Goal: Task Accomplishment & Management: Complete application form

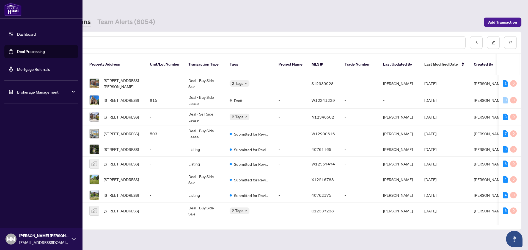
click at [15, 97] on div "Brokerage Management" at bounding box center [41, 91] width 74 height 13
click at [26, 98] on div "Brokerage Management" at bounding box center [41, 91] width 74 height 13
click at [26, 133] on link "Manage Agents" at bounding box center [25, 131] width 27 height 5
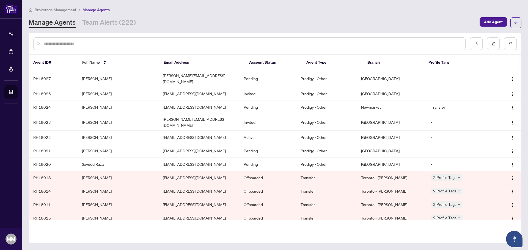
click at [151, 42] on input "text" at bounding box center [251, 44] width 417 height 6
click at [424, 12] on div "Brokerage Management / Manage Agents" at bounding box center [275, 10] width 493 height 6
click at [322, 14] on div "Brokerage Management / Manage Agents Manage Agents Team Alerts (222) Add Agent" at bounding box center [275, 18] width 493 height 22
click at [174, 46] on input "text" at bounding box center [251, 44] width 417 height 6
click at [355, 242] on div "Agent ID# Full Name Email Address Account Status Agent Type Branch Profile Tags…" at bounding box center [275, 138] width 493 height 211
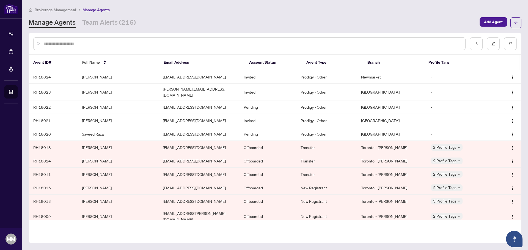
click at [179, 45] on input "text" at bounding box center [251, 44] width 417 height 6
type input "*********"
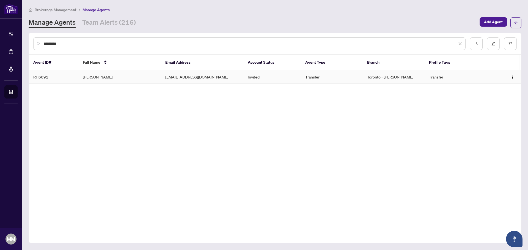
click at [422, 74] on td "Toronto - [PERSON_NAME]" at bounding box center [394, 76] width 62 height 13
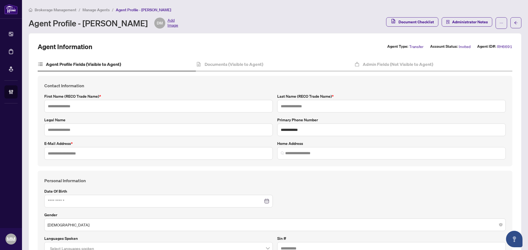
type input "******"
type input "*********"
type input "**********"
type input "*********"
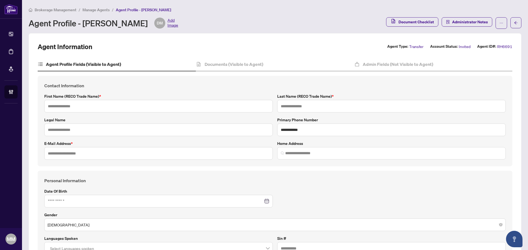
type input "**********"
type input "*"
type input "*******"
type input "**********"
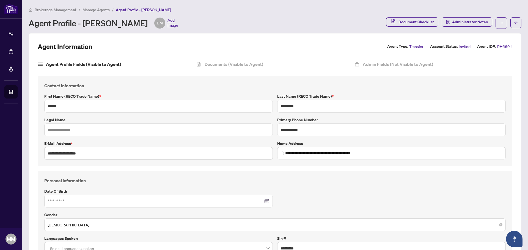
type input "**********"
click at [239, 65] on h4 "Documents (Visible to Agent)" at bounding box center [234, 64] width 59 height 7
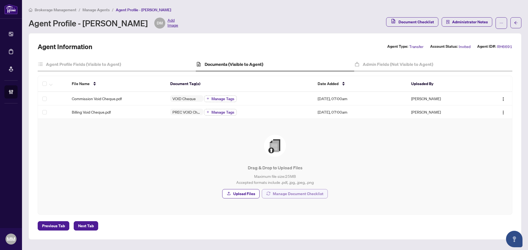
click at [296, 191] on span "Manage Document Checklist" at bounding box center [298, 194] width 51 height 9
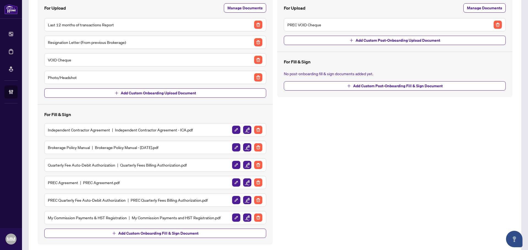
scroll to position [75, 0]
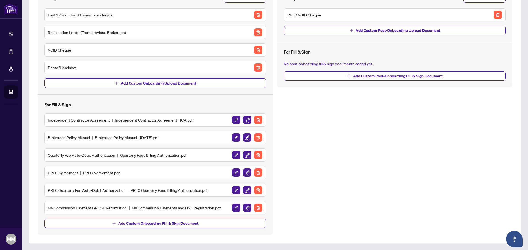
click at [258, 171] on img "button" at bounding box center [258, 173] width 8 height 8
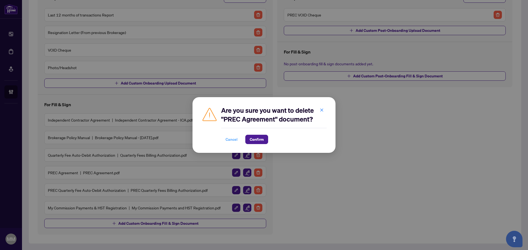
click at [235, 142] on span "Cancel" at bounding box center [231, 139] width 12 height 9
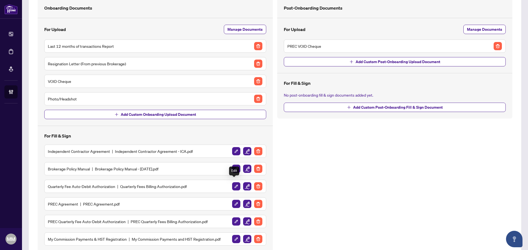
scroll to position [20, 0]
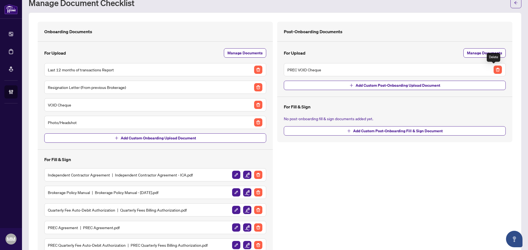
click at [497, 67] on img "button" at bounding box center [497, 70] width 8 height 8
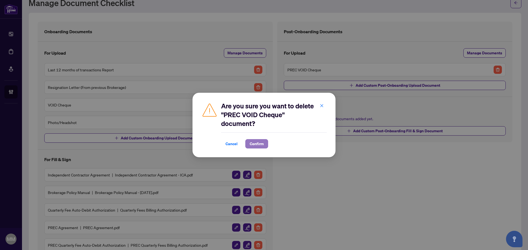
click at [255, 146] on span "Confirm" at bounding box center [257, 144] width 14 height 9
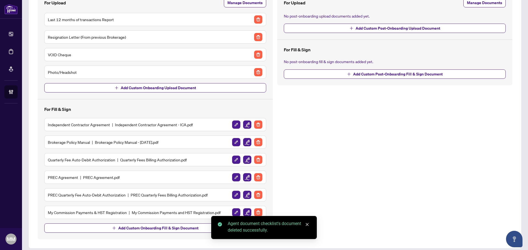
scroll to position [75, 0]
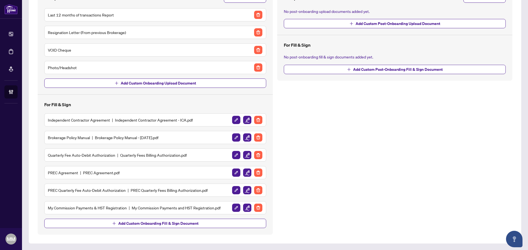
click at [258, 167] on div "PREC Agreement PREC Agreement.pdf" at bounding box center [155, 172] width 222 height 13
click at [257, 171] on img "button" at bounding box center [258, 173] width 8 height 8
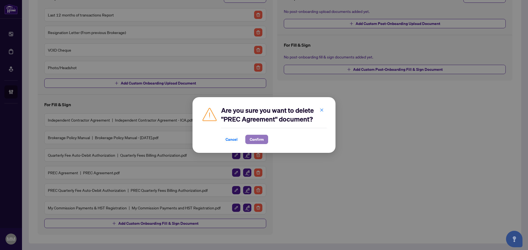
click at [256, 140] on span "Confirm" at bounding box center [257, 139] width 14 height 9
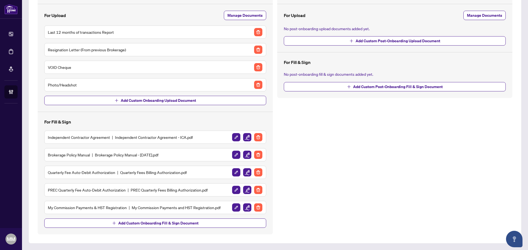
scroll to position [57, 0]
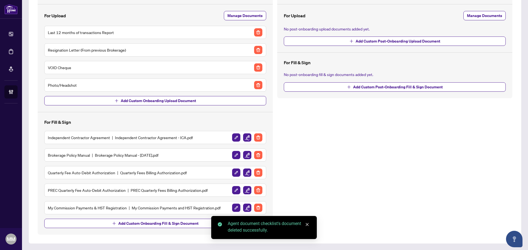
click at [257, 188] on img "button" at bounding box center [258, 190] width 8 height 8
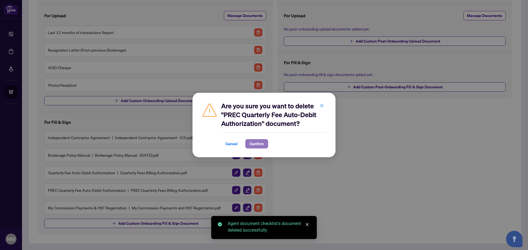
click at [263, 144] on span "Confirm" at bounding box center [257, 144] width 14 height 9
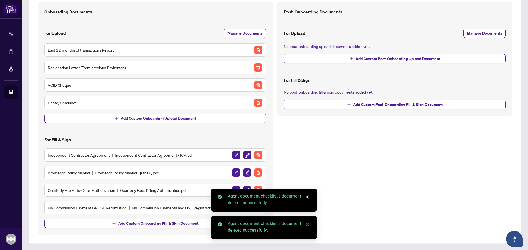
click at [121, 152] on div "Independent Contractor Agreement Independent Contractor Agreement - ICA.pdf" at bounding box center [155, 155] width 215 height 9
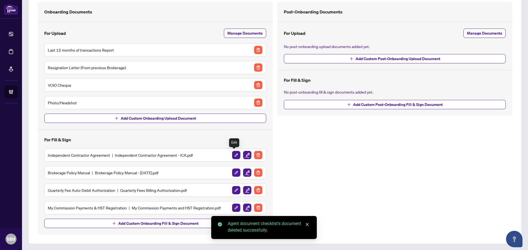
click at [243, 154] on img "button" at bounding box center [247, 155] width 8 height 8
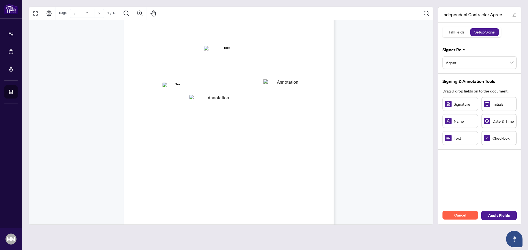
scroll to position [55, 0]
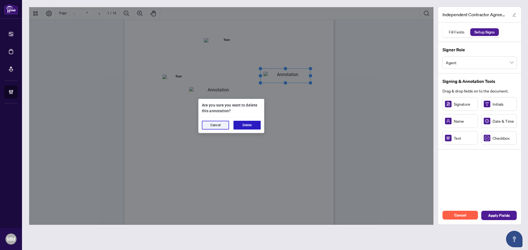
click at [241, 126] on button "Delete" at bounding box center [246, 125] width 27 height 9
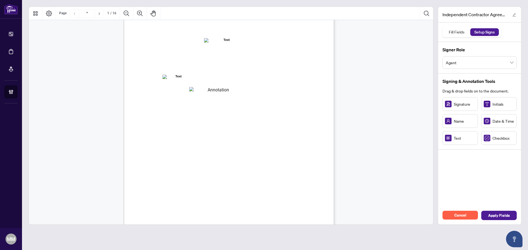
click at [227, 87] on div "INDEPENDENT CONTRACTOR AGREEMENT THIS AGREEMENT is made as of (the “Effective D…" at bounding box center [255, 141] width 263 height 340
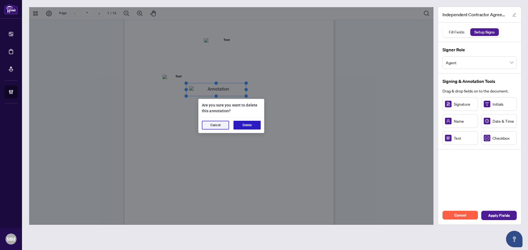
click at [242, 123] on button "Delete" at bounding box center [246, 125] width 27 height 9
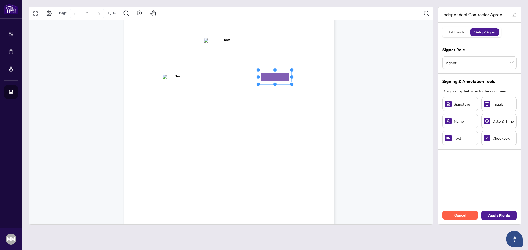
drag, startPoint x: 463, startPoint y: 141, endPoint x: 274, endPoint y: 75, distance: 200.9
drag, startPoint x: 293, startPoint y: 78, endPoint x: 310, endPoint y: 79, distance: 17.9
click at [310, 79] on div "INDEPENDENT CONTRACTOR AGREEMENT THIS AGREEMENT is made as of (the “Effective D…" at bounding box center [229, 107] width 210 height 272
drag, startPoint x: 442, startPoint y: 136, endPoint x: 198, endPoint y: 90, distance: 248.5
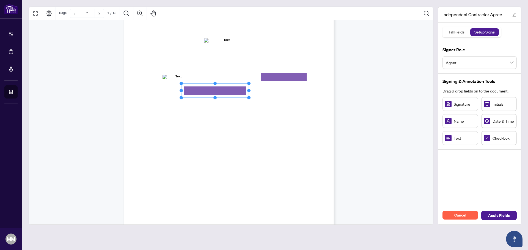
drag, startPoint x: 214, startPoint y: 90, endPoint x: 248, endPoint y: 91, distance: 34.1
click at [248, 91] on circle "Resize, Right" at bounding box center [249, 91] width 4 height 4
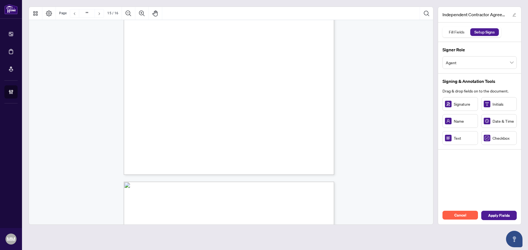
type input "**"
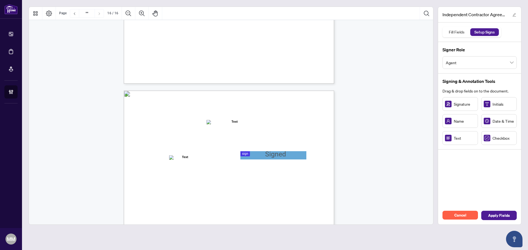
scroll to position [4099, 0]
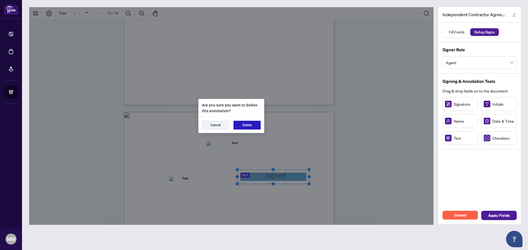
click at [256, 124] on button "Delete" at bounding box center [246, 125] width 27 height 9
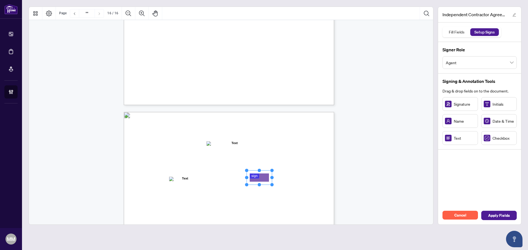
drag, startPoint x: 266, startPoint y: 174, endPoint x: 261, endPoint y: 178, distance: 5.7
drag, startPoint x: 273, startPoint y: 178, endPoint x: 295, endPoint y: 175, distance: 21.9
click at [295, 175] on div "IN WITNESS WHEREOF, the parties hereto, having read and understood the entire A…" at bounding box center [229, 248] width 210 height 272
click at [504, 215] on span "Apply Fields" at bounding box center [499, 215] width 22 height 9
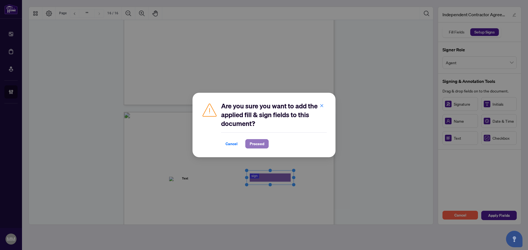
click at [258, 148] on span "Proceed" at bounding box center [257, 144] width 15 height 9
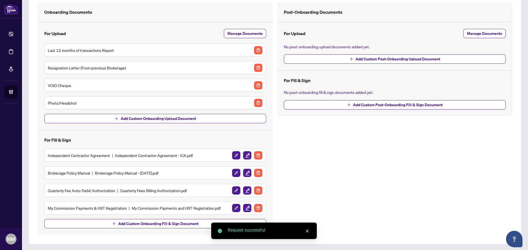
scroll to position [40, 0]
click at [250, 169] on div at bounding box center [247, 173] width 31 height 9
click at [243, 172] on img "button" at bounding box center [247, 173] width 8 height 8
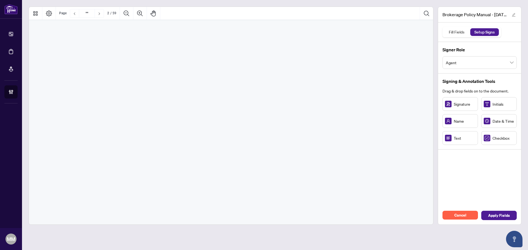
type input "**"
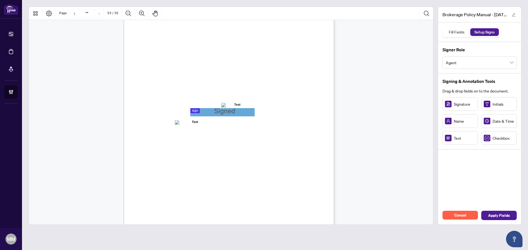
scroll to position [16235, 0]
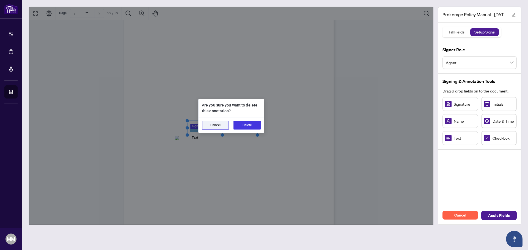
click at [250, 125] on button "Delete" at bounding box center [246, 125] width 27 height 9
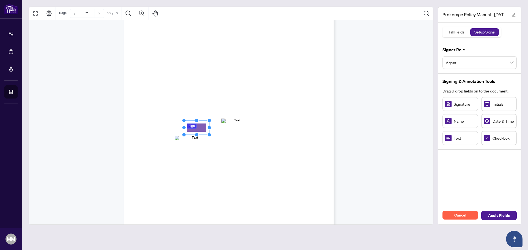
drag, startPoint x: 456, startPoint y: 104, endPoint x: 197, endPoint y: 127, distance: 259.7
drag, startPoint x: 210, startPoint y: 127, endPoint x: 242, endPoint y: 131, distance: 31.8
click at [241, 130] on div "ACKNOWLEDGENENT I, the undersigned, acknowledge that I have received, read, and…" at bounding box center [229, 111] width 210 height 272
click at [505, 215] on span "Apply Fields" at bounding box center [499, 215] width 22 height 9
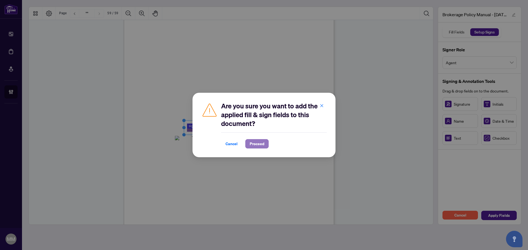
click at [261, 143] on span "Proceed" at bounding box center [257, 144] width 15 height 9
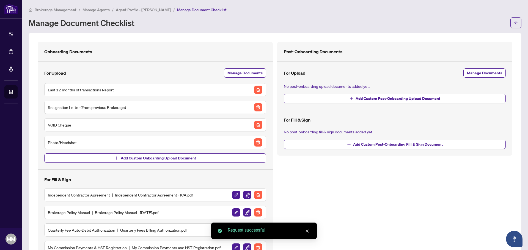
scroll to position [40, 0]
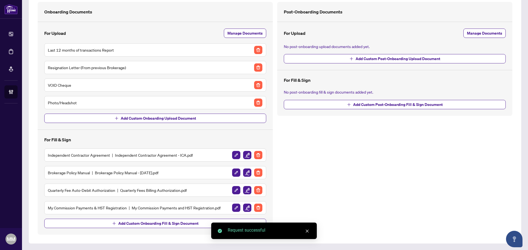
click at [246, 191] on img "button" at bounding box center [247, 190] width 8 height 8
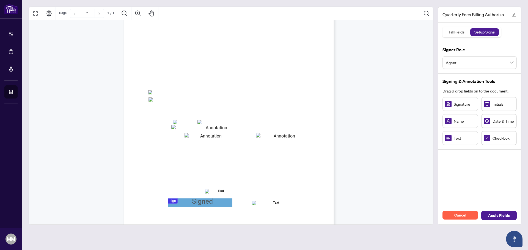
scroll to position [63, 0]
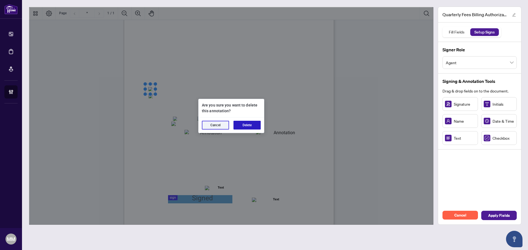
click at [260, 128] on button "Delete" at bounding box center [246, 125] width 27 height 9
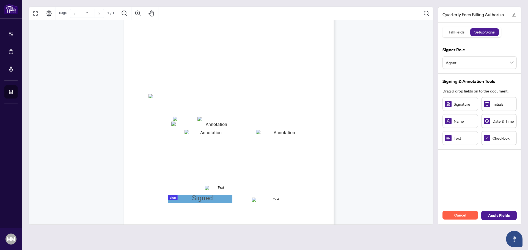
drag, startPoint x: 146, startPoint y: 97, endPoint x: 152, endPoint y: 96, distance: 5.8
click at [147, 97] on div "Right at Home Realty, Brokerage Quarterly Fees Billing Authorization Quarterly …" at bounding box center [255, 132] width 263 height 340
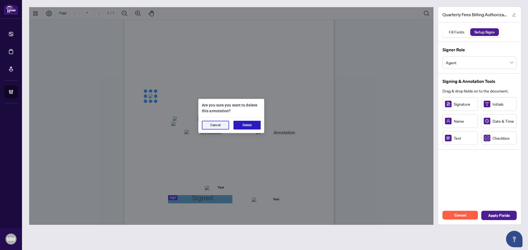
click at [248, 125] on button "Delete" at bounding box center [246, 125] width 27 height 9
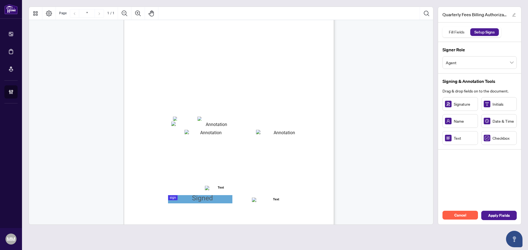
click at [174, 117] on span "☐" at bounding box center [174, 119] width 3 height 5
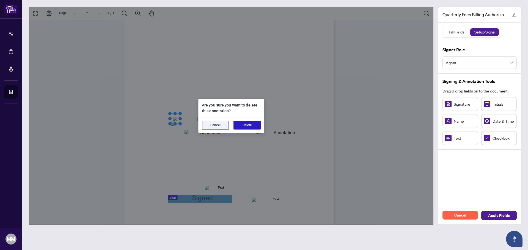
click at [254, 125] on button "Delete" at bounding box center [246, 125] width 27 height 9
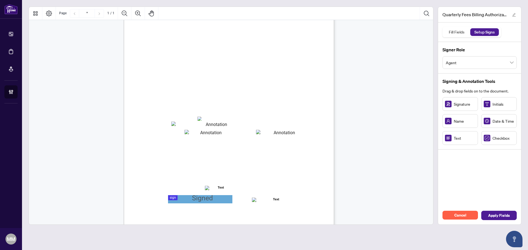
click at [185, 119] on span "VISA" at bounding box center [181, 119] width 8 height 4
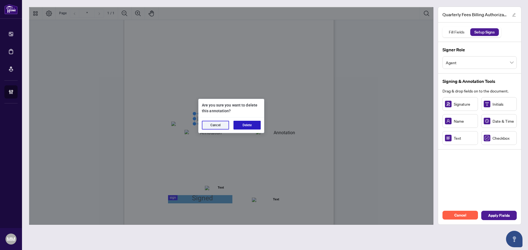
click at [243, 124] on button "Delete" at bounding box center [246, 125] width 27 height 9
click at [254, 125] on button "Delete" at bounding box center [246, 125] width 27 height 9
click at [253, 127] on button "Delete" at bounding box center [246, 125] width 27 height 9
click at [263, 125] on div "Cancel Delete" at bounding box center [230, 125] width 65 height 15
click at [260, 125] on button "Delete" at bounding box center [246, 125] width 27 height 9
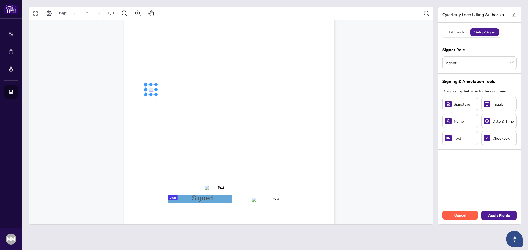
drag, startPoint x: 492, startPoint y: 140, endPoint x: 151, endPoint y: 90, distance: 345.1
drag, startPoint x: 501, startPoint y: 137, endPoint x: 150, endPoint y: 96, distance: 353.4
drag, startPoint x: 500, startPoint y: 141, endPoint x: 175, endPoint y: 119, distance: 326.0
drag, startPoint x: 484, startPoint y: 139, endPoint x: 198, endPoint y: 118, distance: 286.4
click at [200, 119] on rect "Page 1" at bounding box center [199, 119] width 10 height 10
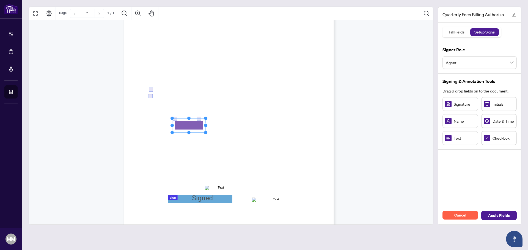
drag, startPoint x: 455, startPoint y: 138, endPoint x: 188, endPoint y: 125, distance: 267.3
drag, startPoint x: 208, startPoint y: 126, endPoint x: 205, endPoint y: 126, distance: 3.3
click at [207, 126] on div "Right at Home Realty, Brokerage Quarterly Fees Billing Authorization Quarterly …" at bounding box center [229, 98] width 210 height 272
click at [202, 125] on rect "Page 1" at bounding box center [189, 125] width 34 height 14
drag, startPoint x: 207, startPoint y: 125, endPoint x: 264, endPoint y: 123, distance: 56.9
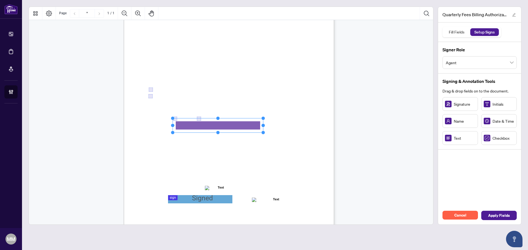
click at [264, 123] on div "Right at Home Realty, Brokerage Quarterly Fees Billing Authorization Quarterly …" at bounding box center [229, 98] width 210 height 272
drag, startPoint x: 450, startPoint y: 136, endPoint x: 200, endPoint y: 135, distance: 250.5
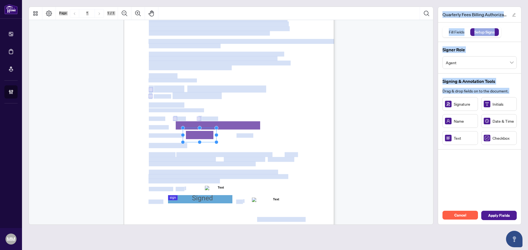
drag, startPoint x: 449, startPoint y: 146, endPoint x: 303, endPoint y: 139, distance: 146.2
click at [303, 139] on div "Quarterly Fees Billing Authorization.pdf Fill Fields Setup Signs Signer Role Ag…" at bounding box center [274, 116] width 497 height 219
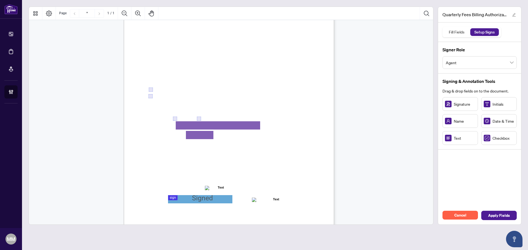
click at [300, 139] on div "Right at Home Realty, Brokerage Quarterly Fees Billing Authorization Quarterly …" at bounding box center [255, 132] width 263 height 340
drag, startPoint x: 282, startPoint y: 143, endPoint x: 271, endPoint y: 133, distance: 14.8
click at [186, 145] on span "Billing Authorization:" at bounding box center [167, 146] width 37 height 5
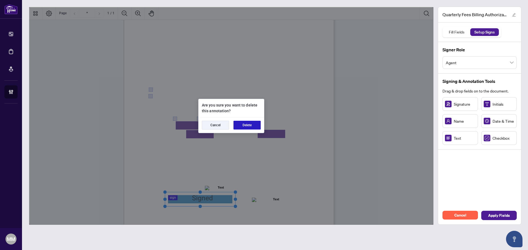
click at [253, 123] on button "Delete" at bounding box center [246, 125] width 27 height 9
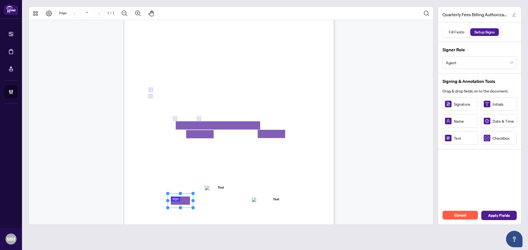
drag, startPoint x: 203, startPoint y: 192, endPoint x: 181, endPoint y: 199, distance: 22.4
drag, startPoint x: 193, startPoint y: 199, endPoint x: 219, endPoint y: 196, distance: 26.5
click at [219, 196] on icon "Resize, Top Resize, Top, Right Resize, Right Resize, Bottom, Right Resize, Bott…" at bounding box center [193, 200] width 54 height 18
click at [185, 189] on span ":" at bounding box center [184, 189] width 1 height 4
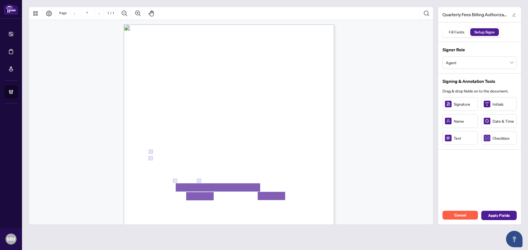
scroll to position [0, 0]
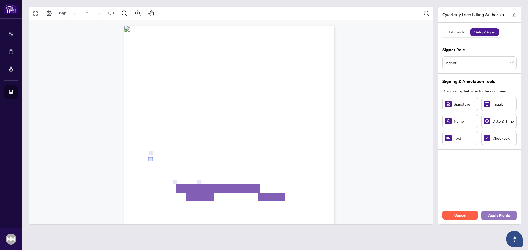
click at [507, 215] on span "Apply Fields" at bounding box center [499, 215] width 22 height 9
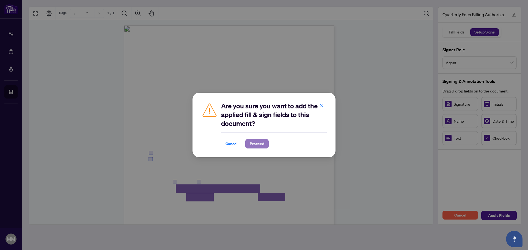
click at [257, 142] on span "Proceed" at bounding box center [257, 144] width 15 height 9
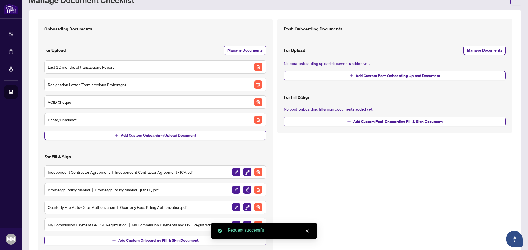
scroll to position [40, 0]
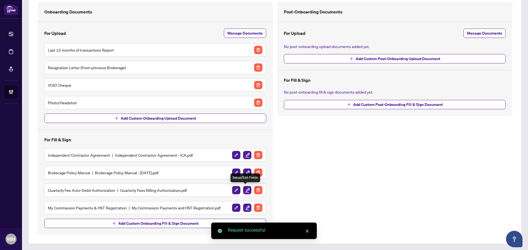
click at [243, 189] on img "button" at bounding box center [247, 190] width 8 height 8
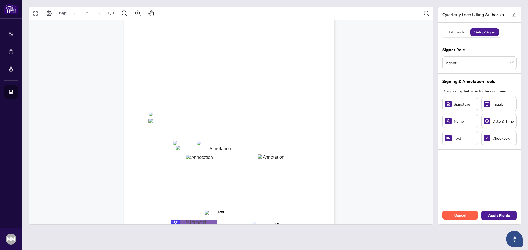
scroll to position [78, 0]
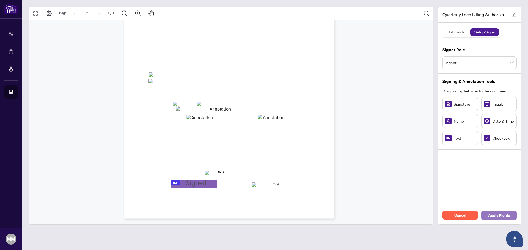
click at [512, 216] on button "Apply Fields" at bounding box center [498, 215] width 35 height 9
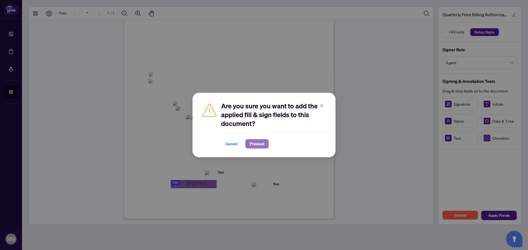
click at [261, 142] on span "Proceed" at bounding box center [257, 144] width 15 height 9
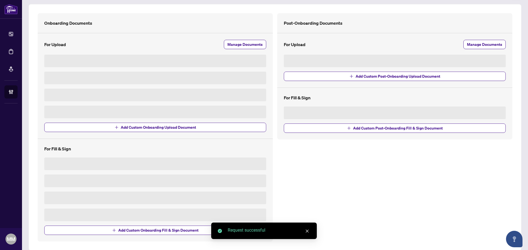
scroll to position [35, 0]
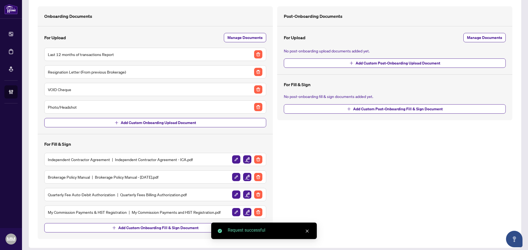
click at [247, 209] on img "button" at bounding box center [247, 212] width 8 height 8
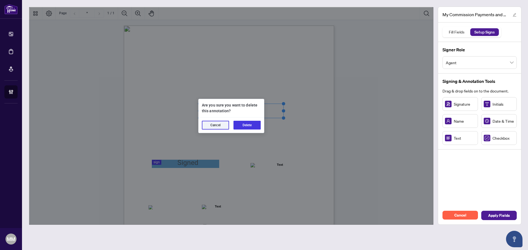
click at [248, 129] on button "Delete" at bounding box center [246, 125] width 27 height 9
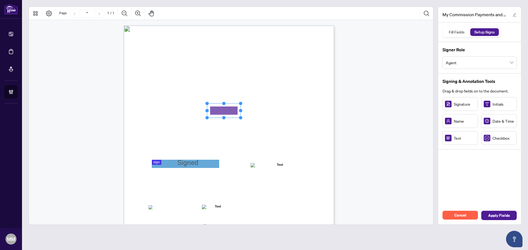
drag, startPoint x: 465, startPoint y: 140, endPoint x: 232, endPoint y: 109, distance: 235.1
drag, startPoint x: 241, startPoint y: 111, endPoint x: 279, endPoint y: 110, distance: 37.4
click at [279, 110] on circle "Resize, Right" at bounding box center [278, 111] width 4 height 4
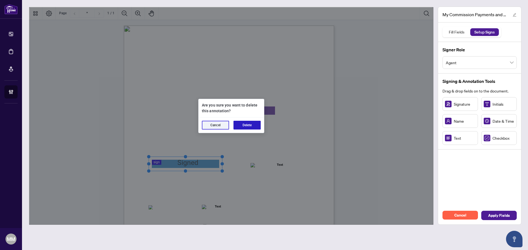
click at [251, 120] on div "Cancel Delete" at bounding box center [230, 125] width 65 height 15
click at [248, 124] on button "Delete" at bounding box center [246, 125] width 27 height 9
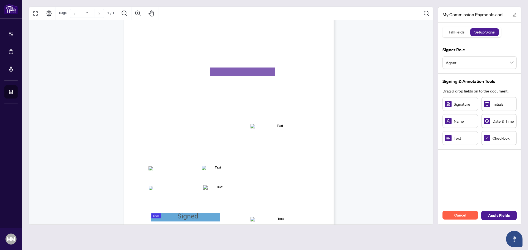
scroll to position [78, 0]
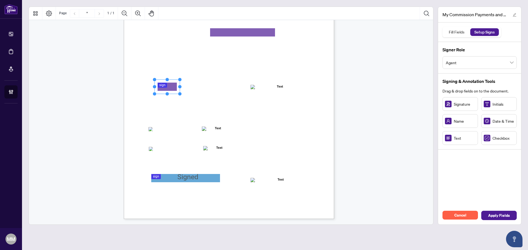
drag, startPoint x: 474, startPoint y: 108, endPoint x: 168, endPoint y: 85, distance: 307.4
drag, startPoint x: 180, startPoint y: 87, endPoint x: 216, endPoint y: 89, distance: 36.9
click at [216, 89] on icon "Resize, Top Resize, Top, Right Resize, Right Resize, Bottom, Right Resize, Bott…" at bounding box center [186, 87] width 66 height 18
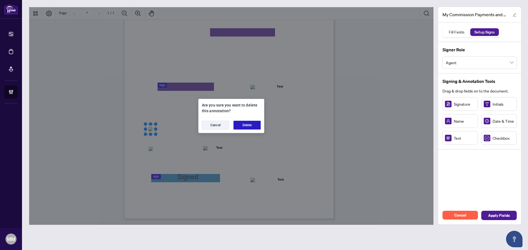
click at [255, 123] on button "Delete" at bounding box center [246, 125] width 27 height 9
click at [261, 123] on div "Cancel Delete" at bounding box center [230, 125] width 65 height 15
click at [252, 128] on button "Delete" at bounding box center [246, 125] width 27 height 9
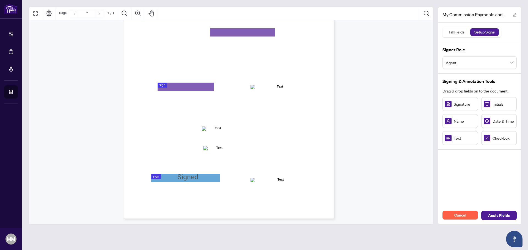
click at [201, 172] on div "MY COMMISSION PAYMENTS AND HST REGISTRATION For Right at Home Realty to pay out…" at bounding box center [255, 117] width 263 height 340
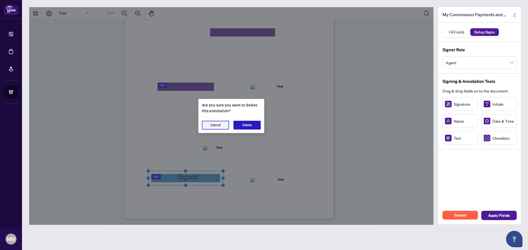
click at [252, 129] on button "Delete" at bounding box center [246, 125] width 27 height 9
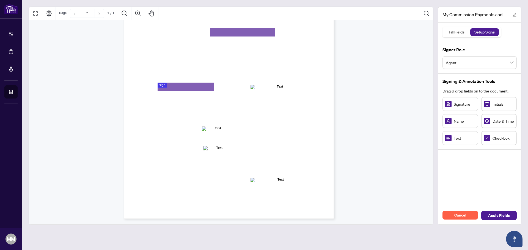
click at [466, 111] on div "Signature Initials Name Date & Time Text Checkbox" at bounding box center [479, 121] width 74 height 48
drag, startPoint x: 462, startPoint y: 106, endPoint x: 170, endPoint y: 179, distance: 301.1
drag, startPoint x: 184, startPoint y: 179, endPoint x: 217, endPoint y: 177, distance: 33.3
click at [217, 177] on div "MY COMMISSION PAYMENTS AND HST REGISTRATION For Right at Home Realty to pay out…" at bounding box center [229, 83] width 210 height 272
click at [255, 171] on div "MY COMMISSION PAYMENTS AND HST REGISTRATION For Right at Home Realty to pay out…" at bounding box center [255, 117] width 263 height 340
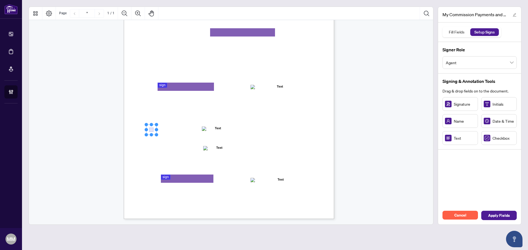
drag, startPoint x: 496, startPoint y: 140, endPoint x: 152, endPoint y: 129, distance: 344.4
drag, startPoint x: 506, startPoint y: 143, endPoint x: 151, endPoint y: 149, distance: 355.8
click at [186, 118] on span "Select how you would like to receive your commission payments below." at bounding box center [206, 120] width 115 height 5
click at [505, 220] on span "Apply Fields" at bounding box center [499, 215] width 22 height 9
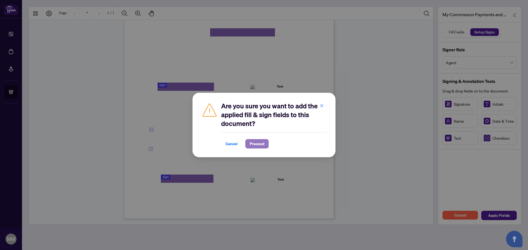
click at [260, 145] on span "Proceed" at bounding box center [257, 144] width 15 height 9
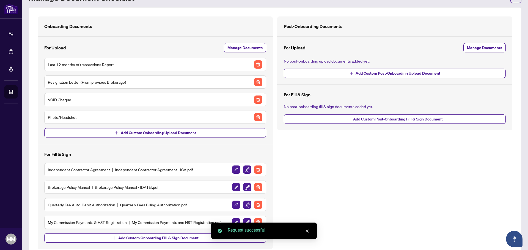
scroll to position [40, 0]
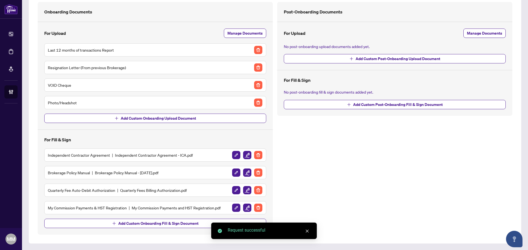
click at [351, 171] on div "Post-Onboarding Documents For Upload Manage Documents No post-onboarding upload…" at bounding box center [394, 118] width 239 height 233
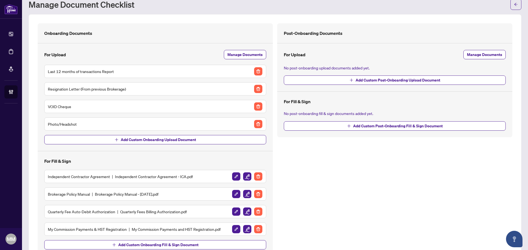
scroll to position [27, 0]
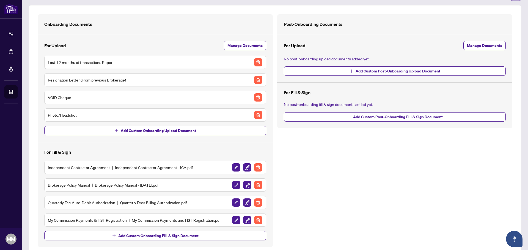
click at [310, 172] on div "Post-Onboarding Documents For Upload Manage Documents No post-onboarding upload…" at bounding box center [394, 130] width 239 height 233
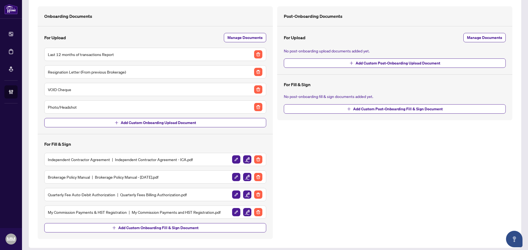
scroll to position [40, 0]
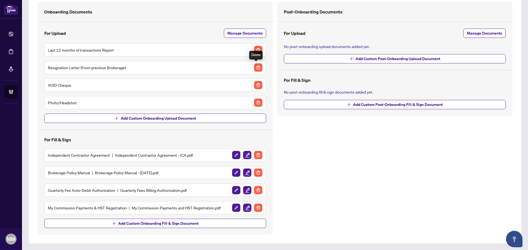
click at [257, 69] on img "button" at bounding box center [258, 68] width 8 height 8
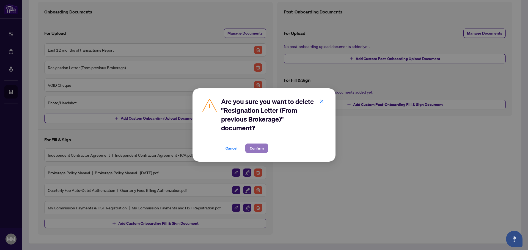
click at [265, 151] on button "Confirm" at bounding box center [256, 148] width 23 height 9
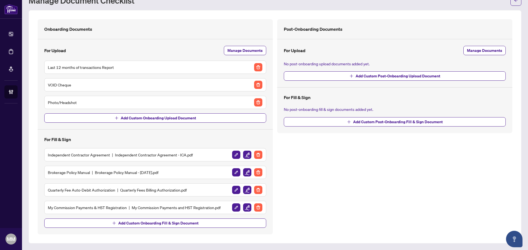
scroll to position [22, 0]
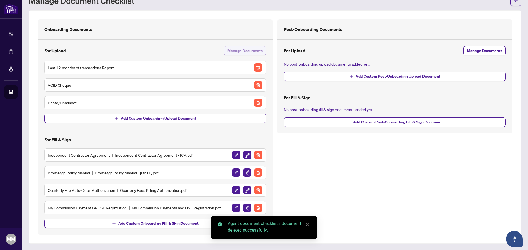
click at [241, 46] on div "Onboarding Documents For Upload Manage Documents Last 12 months of transactions…" at bounding box center [155, 127] width 222 height 202
click at [241, 51] on span "Manage Documents" at bounding box center [244, 50] width 35 height 9
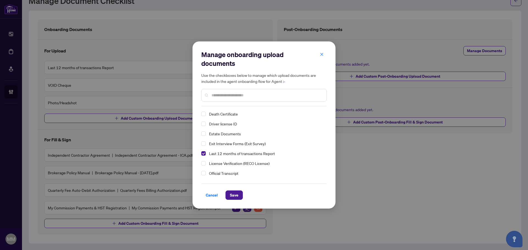
click at [205, 121] on div "Driver license ID" at bounding box center [262, 124] width 122 height 7
click at [204, 123] on span "Select Driver license ID" at bounding box center [203, 124] width 4 height 4
click at [233, 194] on span "Save" at bounding box center [234, 195] width 9 height 9
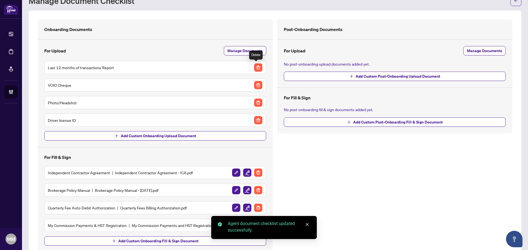
click at [258, 69] on img "button" at bounding box center [258, 68] width 8 height 8
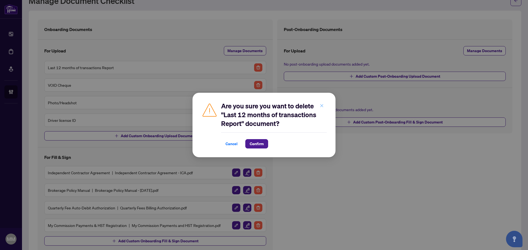
click at [325, 106] on button "button" at bounding box center [321, 105] width 11 height 9
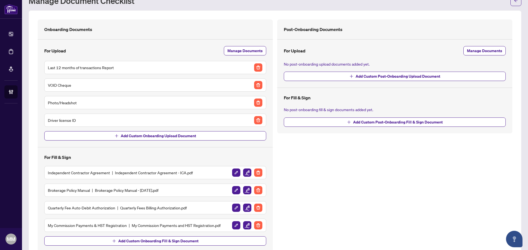
scroll to position [0, 0]
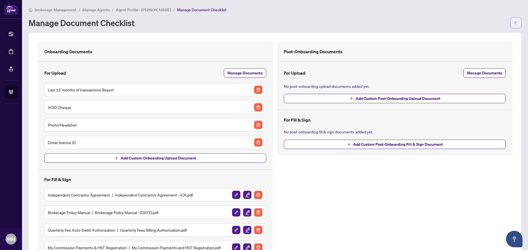
click at [510, 18] on button "button" at bounding box center [515, 22] width 11 height 11
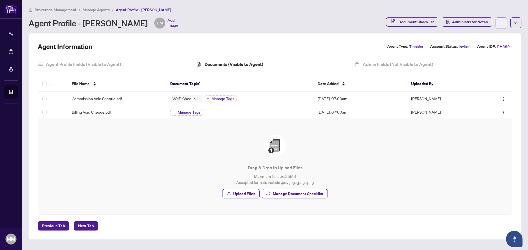
click at [500, 24] on icon "ellipsis" at bounding box center [501, 23] width 4 height 4
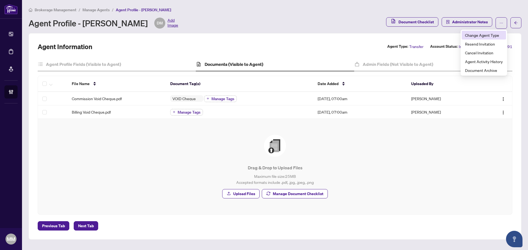
click at [497, 32] on li "Change Agent Type" at bounding box center [484, 35] width 44 height 9
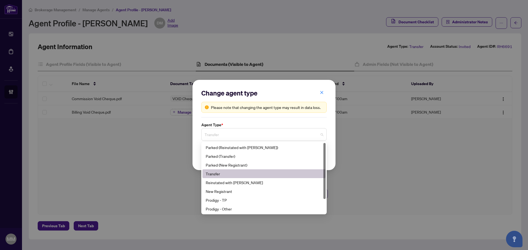
click at [282, 133] on span "Transfer" at bounding box center [264, 134] width 119 height 10
click at [236, 183] on div "Reinstated with [PERSON_NAME]" at bounding box center [264, 183] width 117 height 6
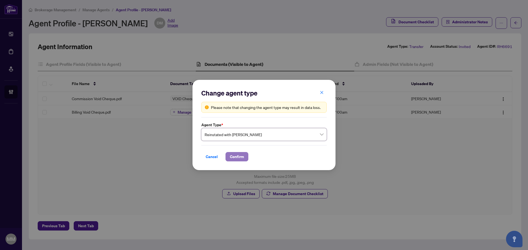
click at [231, 159] on span "Confirm" at bounding box center [237, 157] width 14 height 9
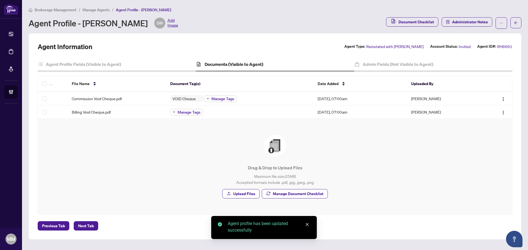
click at [391, 142] on div "Drag & Drop to Upload Files Maximum file size: 25 MB Accepted formats include .…" at bounding box center [275, 167] width 452 height 64
click at [268, 63] on div "Documents (Visible to Agent)" at bounding box center [275, 65] width 158 height 14
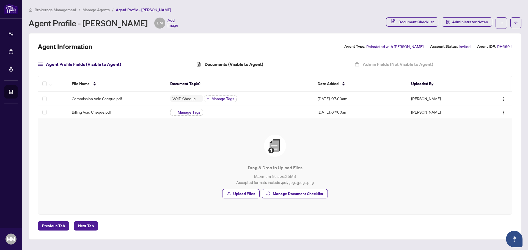
click at [91, 63] on h4 "Agent Profile Fields (Visible to Agent)" at bounding box center [83, 64] width 75 height 7
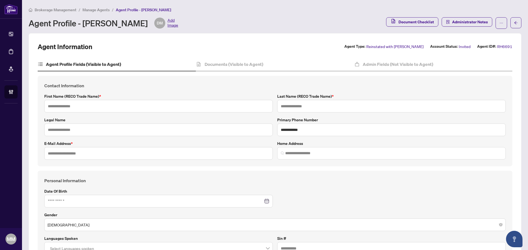
type input "******"
type input "*********"
type input "**********"
type input "*********"
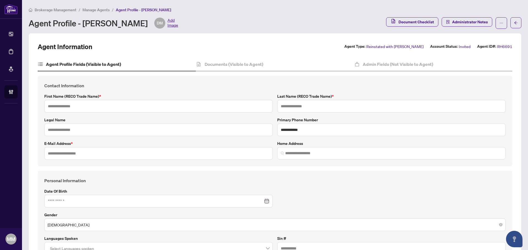
type input "**********"
type input "*******"
type input "**********"
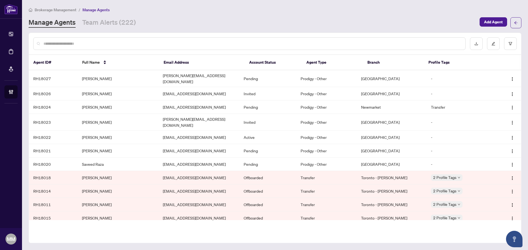
click at [243, 47] on div at bounding box center [249, 43] width 432 height 13
click at [241, 41] on input "text" at bounding box center [251, 44] width 417 height 6
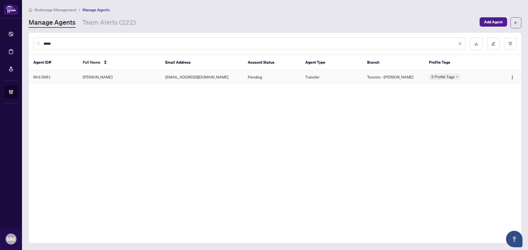
type input "*****"
click at [217, 76] on td "[EMAIL_ADDRESS][DOMAIN_NAME]" at bounding box center [202, 76] width 82 height 13
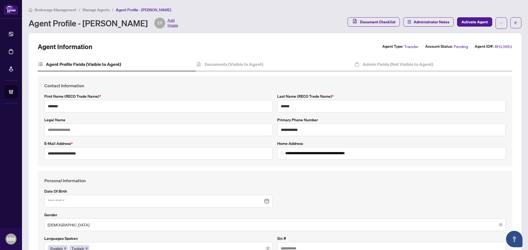
type input "**********"
type input "****"
type input "**********"
click at [260, 65] on h4 "Documents (Visible to Agent)" at bounding box center [234, 64] width 59 height 7
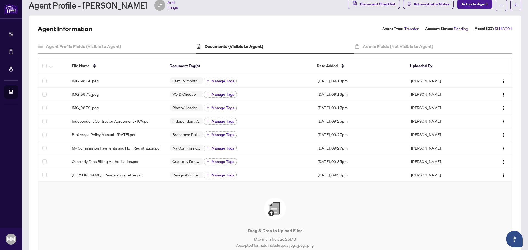
scroll to position [27, 0]
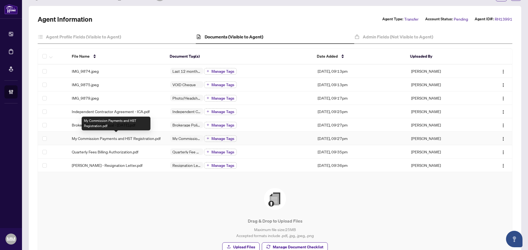
click at [103, 129] on div "My Commission Payments and HST Registration.pdf" at bounding box center [116, 124] width 69 height 14
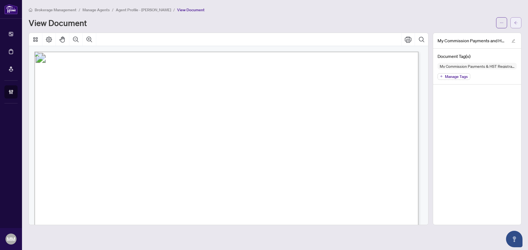
click at [520, 23] on button "button" at bounding box center [515, 22] width 11 height 11
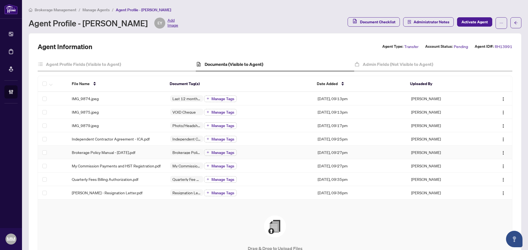
click at [141, 150] on div "Brokerage Policy Manual - [DATE].pdf" at bounding box center [117, 153] width 90 height 6
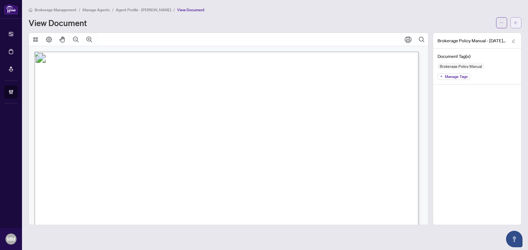
click at [517, 21] on icon "arrow-left" at bounding box center [516, 23] width 4 height 4
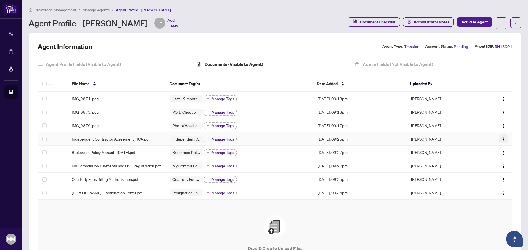
click at [502, 142] on button "button" at bounding box center [503, 139] width 9 height 9
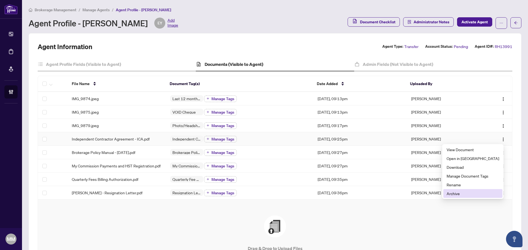
click at [469, 192] on span "Archive" at bounding box center [472, 194] width 53 height 6
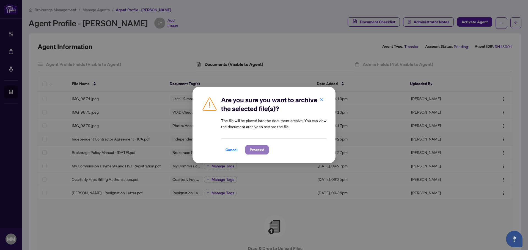
click at [258, 147] on span "Proceed" at bounding box center [257, 150] width 15 height 9
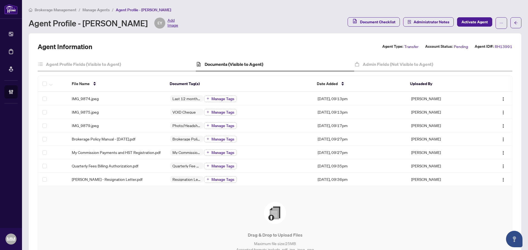
scroll to position [55, 0]
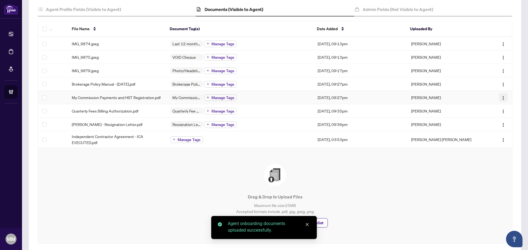
click at [501, 99] on img "button" at bounding box center [503, 98] width 4 height 4
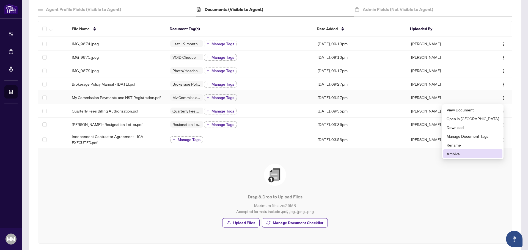
click at [471, 151] on li "Archive" at bounding box center [472, 154] width 59 height 9
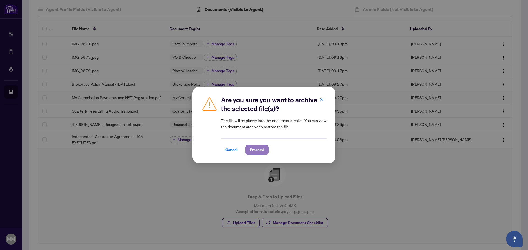
click at [253, 148] on span "Proceed" at bounding box center [257, 150] width 15 height 9
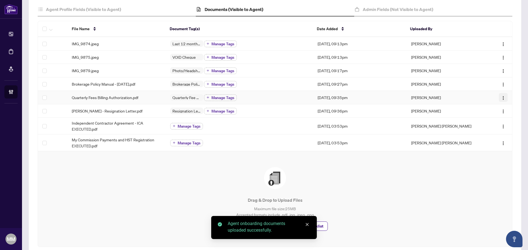
click at [501, 97] on img "button" at bounding box center [503, 98] width 4 height 4
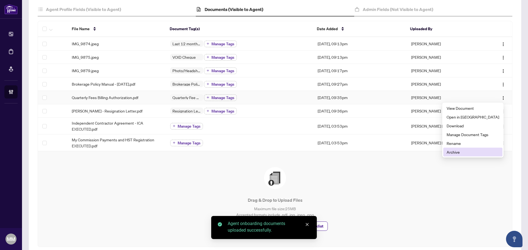
click at [472, 155] on span "Archive" at bounding box center [472, 152] width 53 height 6
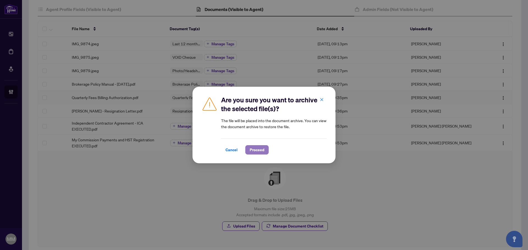
click at [263, 152] on span "Proceed" at bounding box center [257, 150] width 15 height 9
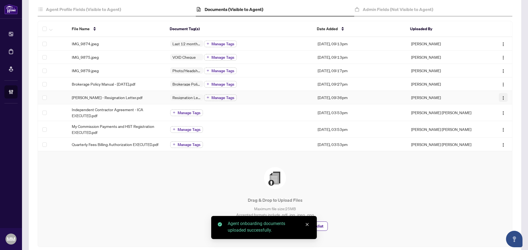
click at [501, 96] on img "button" at bounding box center [503, 98] width 4 height 4
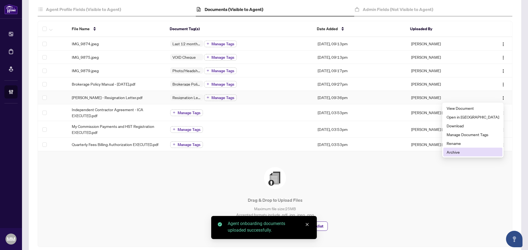
click at [470, 150] on span "Archive" at bounding box center [472, 152] width 53 height 6
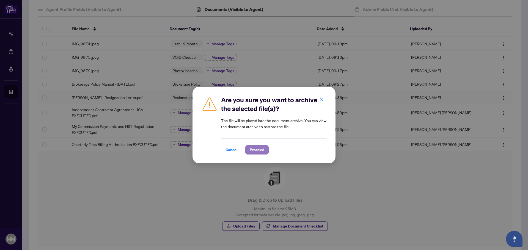
click at [261, 150] on span "Proceed" at bounding box center [257, 150] width 15 height 9
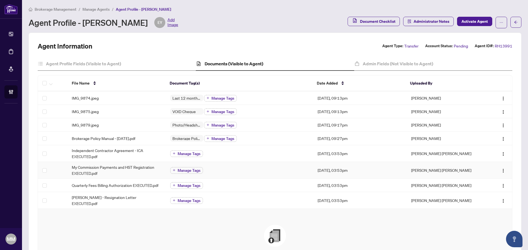
scroll to position [0, 0]
click at [183, 156] on span "Manage Tags" at bounding box center [189, 155] width 23 height 4
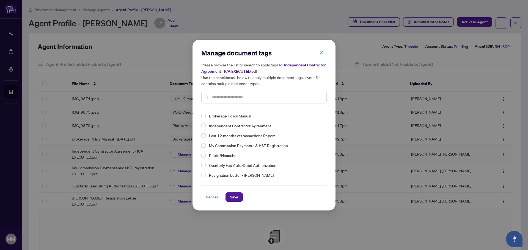
click at [263, 123] on span "Independent Contractor Agreement" at bounding box center [240, 126] width 62 height 7
click at [235, 199] on span "Save" at bounding box center [234, 197] width 9 height 9
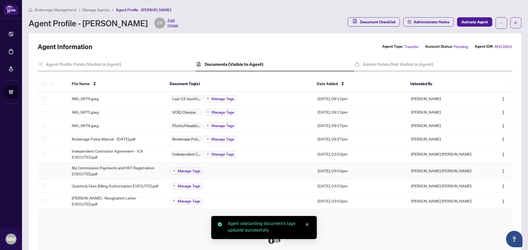
click at [180, 172] on span "Manage Tags" at bounding box center [189, 171] width 23 height 4
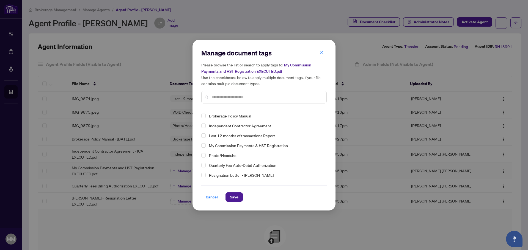
click at [239, 143] on span "My Commission Payments & HST Registration" at bounding box center [248, 145] width 79 height 7
click at [234, 197] on span "Save" at bounding box center [234, 197] width 9 height 9
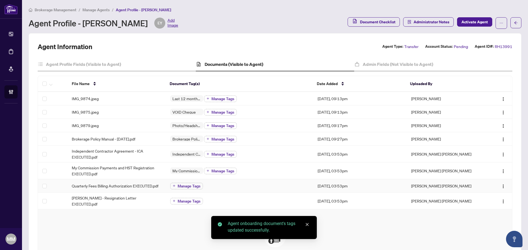
click at [188, 186] on span "Manage Tags" at bounding box center [189, 186] width 23 height 4
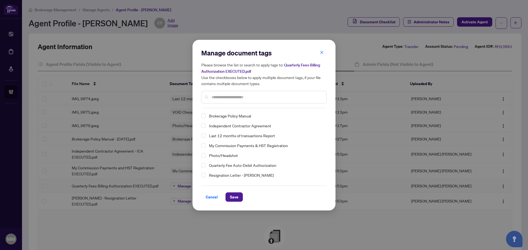
click at [230, 166] on span "Quarterly Fee Auto-Debit Authorization" at bounding box center [242, 165] width 67 height 7
click at [231, 202] on button "Save" at bounding box center [233, 197] width 17 height 9
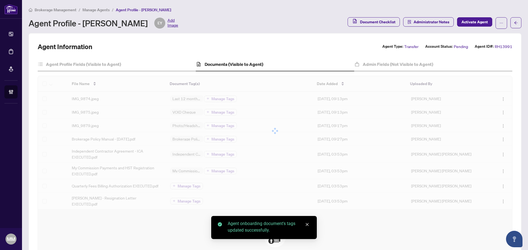
click at [184, 200] on div "File Name Document Tag(s) Date Added Uploaded By IMG_9874.jpeg Last 12 months o…" at bounding box center [275, 143] width 474 height 134
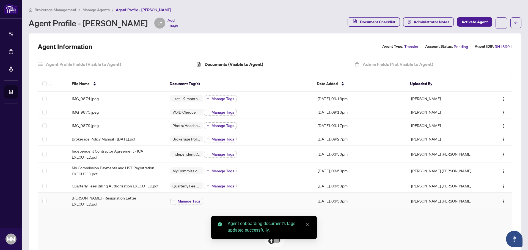
click at [184, 200] on span "Manage Tags" at bounding box center [189, 202] width 23 height 4
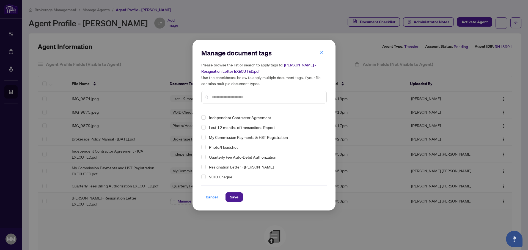
click at [233, 165] on span "Resignation Letter - [PERSON_NAME]" at bounding box center [241, 167] width 65 height 7
click at [233, 195] on span "Save" at bounding box center [234, 197] width 9 height 9
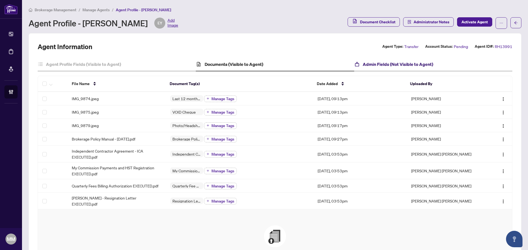
click at [406, 64] on h4 "Admin Fields (Not Visible to Agent)" at bounding box center [398, 64] width 70 height 7
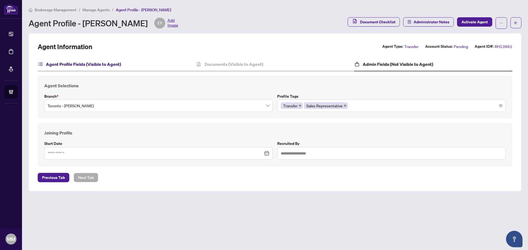
click at [106, 67] on h4 "Agent Profile Fields (Visible to Agent)" at bounding box center [83, 64] width 75 height 7
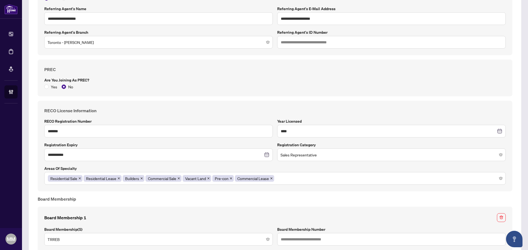
scroll to position [357, 0]
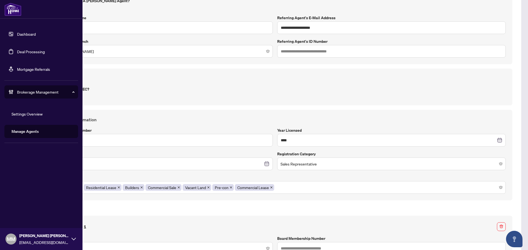
click at [22, 134] on link "Manage Agents" at bounding box center [25, 131] width 27 height 5
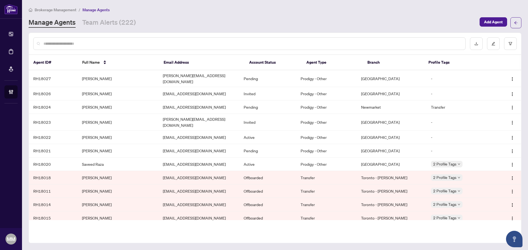
click at [112, 41] on input "text" at bounding box center [251, 44] width 417 height 6
type input "******"
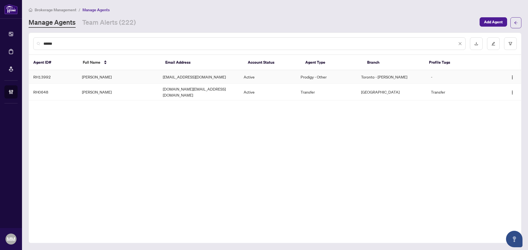
click at [120, 76] on td "[PERSON_NAME]" at bounding box center [118, 76] width 81 height 13
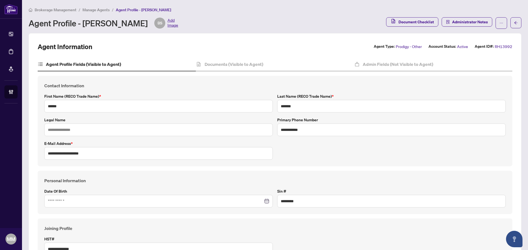
type input "****"
type input "**********"
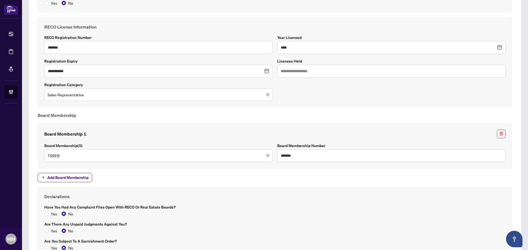
scroll to position [371, 0]
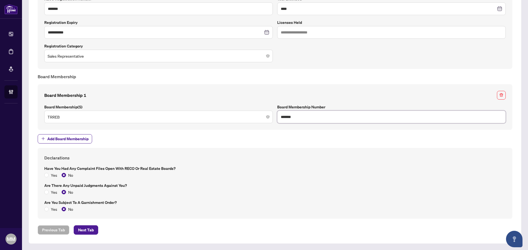
drag, startPoint x: 318, startPoint y: 119, endPoint x: 14, endPoint y: 112, distance: 303.6
click at [13, 112] on div "**********" at bounding box center [264, 125] width 528 height 250
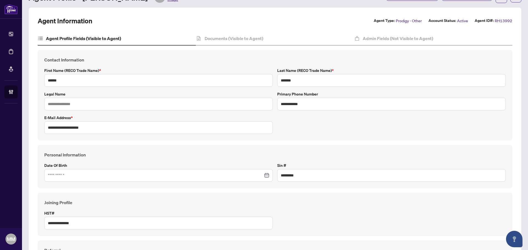
scroll to position [0, 0]
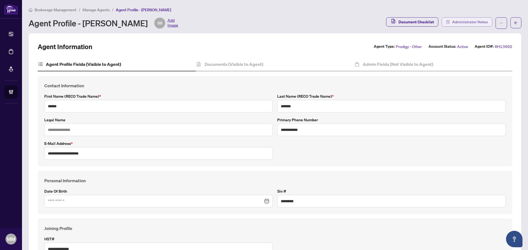
click at [470, 24] on span "Administrator Notes" at bounding box center [470, 22] width 36 height 9
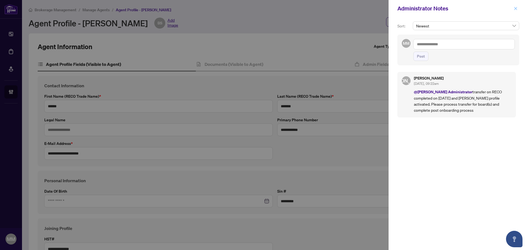
click at [517, 8] on icon "close" at bounding box center [515, 8] width 3 height 3
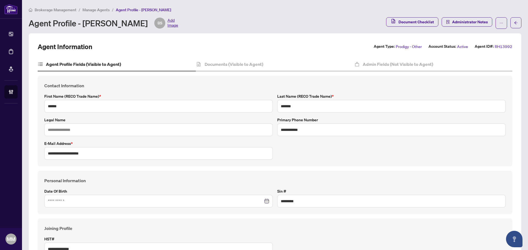
click at [93, 7] on span "Manage Agents" at bounding box center [95, 9] width 27 height 5
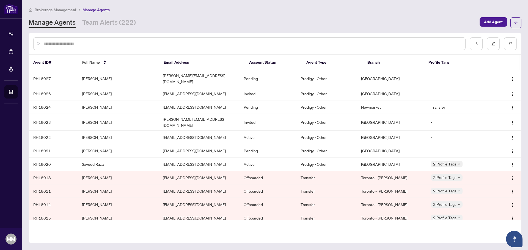
click at [94, 47] on div at bounding box center [249, 43] width 432 height 13
click at [99, 43] on input "text" at bounding box center [251, 44] width 417 height 6
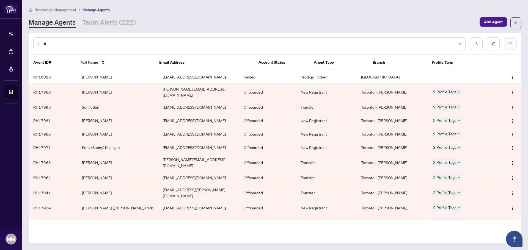
type input "**"
click at [513, 42] on button "button" at bounding box center [510, 43] width 13 height 13
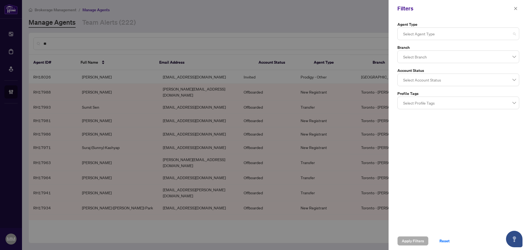
click at [502, 38] on div at bounding box center [458, 34] width 115 height 10
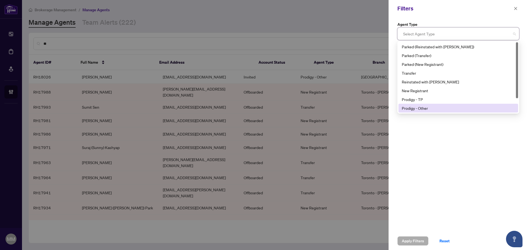
click at [470, 108] on div "Prodigy - Other" at bounding box center [458, 108] width 113 height 6
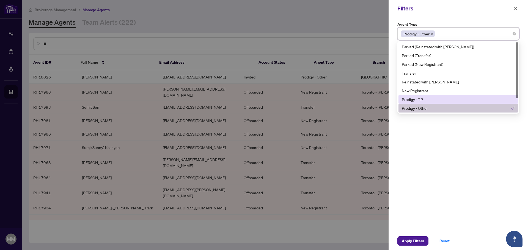
click at [449, 97] on div "Prodigy - TP" at bounding box center [458, 99] width 113 height 6
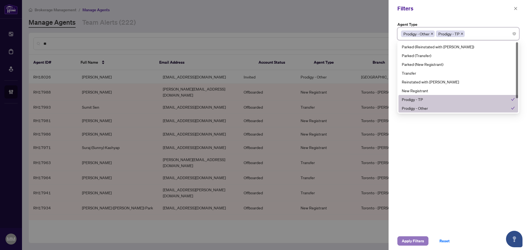
click at [421, 240] on span "Apply Filters" at bounding box center [413, 241] width 22 height 9
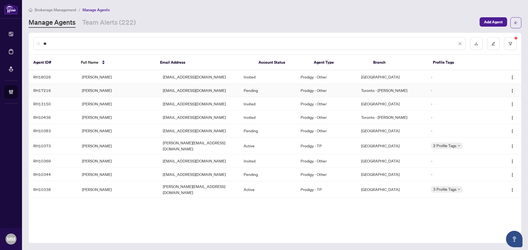
click at [198, 94] on td "[EMAIL_ADDRESS][DOMAIN_NAME]" at bounding box center [198, 90] width 81 height 13
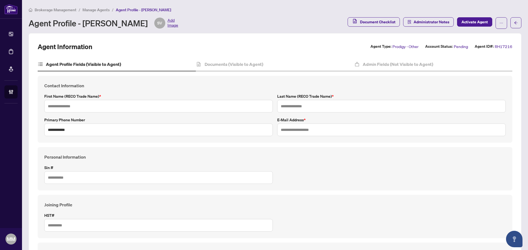
type input "*****"
type input "*******"
type input "**********"
type input "*********"
type input "**********"
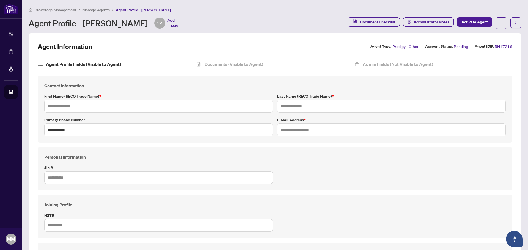
type input "*******"
type input "**********"
type input "*******"
type input "****"
type input "**********"
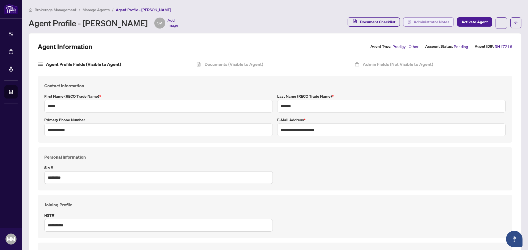
click at [431, 21] on span "Administrator Notes" at bounding box center [431, 22] width 36 height 9
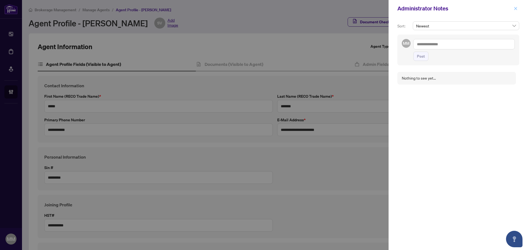
click at [515, 11] on span "button" at bounding box center [516, 8] width 4 height 9
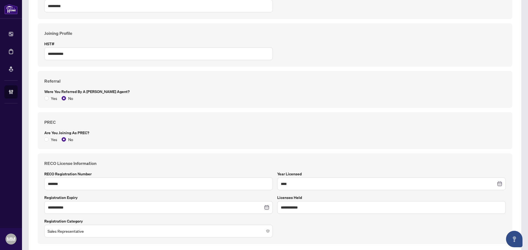
scroll to position [220, 0]
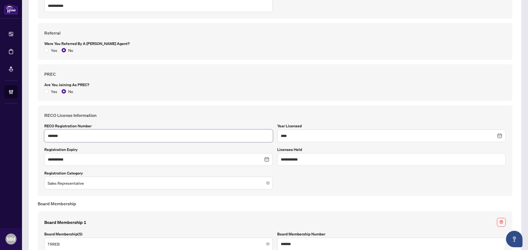
drag, startPoint x: 68, startPoint y: 134, endPoint x: -97, endPoint y: 109, distance: 167.0
click at [0, 109] on html "**********" at bounding box center [264, 125] width 528 height 250
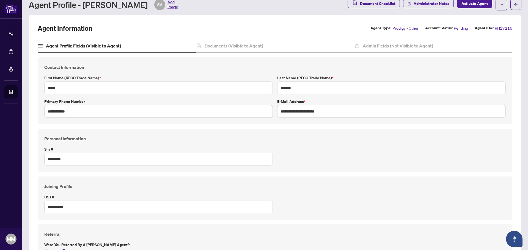
scroll to position [0, 0]
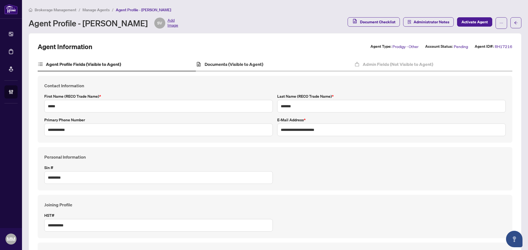
click at [291, 65] on div "Documents (Visible to Agent)" at bounding box center [275, 65] width 158 height 14
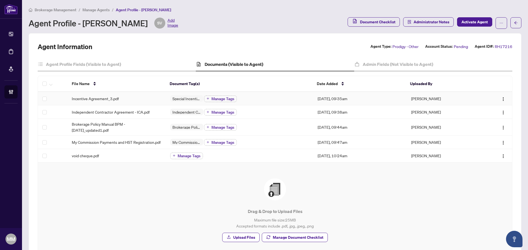
click at [287, 94] on td "Special Incentive Agreement Manage Tags" at bounding box center [240, 98] width 148 height 13
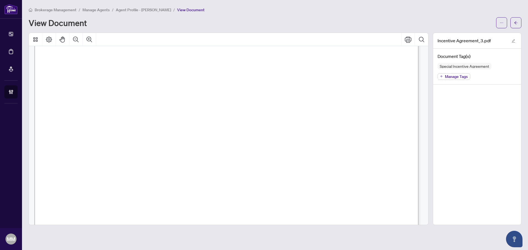
scroll to position [1127, 0]
click at [521, 23] on button "button" at bounding box center [515, 22] width 11 height 11
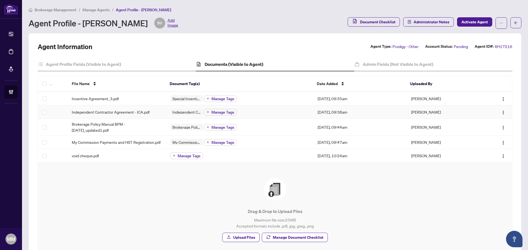
click at [150, 115] on td "Independent Contractor Agreement - ICA.pdf" at bounding box center [116, 112] width 98 height 13
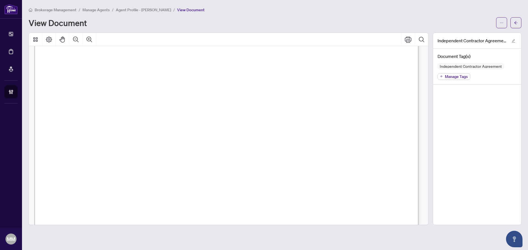
scroll to position [7837, 0]
click at [511, 27] on button "button" at bounding box center [515, 22] width 11 height 11
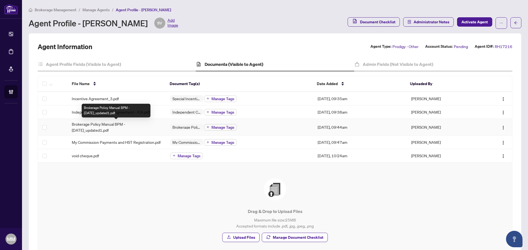
click at [142, 129] on span "Brokerage Policy Manual BPM - [DATE]_updated1.pdf" at bounding box center [117, 127] width 90 height 12
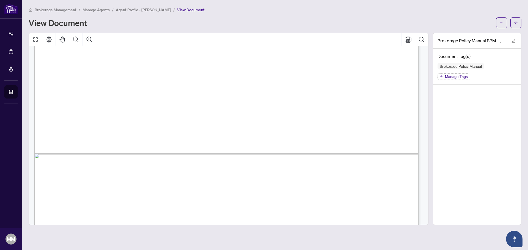
scroll to position [302, 0]
click at [515, 21] on icon "arrow-left" at bounding box center [516, 23] width 4 height 4
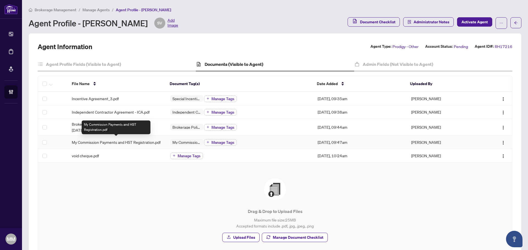
click at [139, 145] on span "My Commission Payments and HST Registration.pdf" at bounding box center [116, 142] width 89 height 6
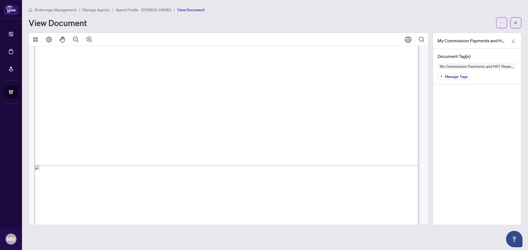
scroll to position [329, 0]
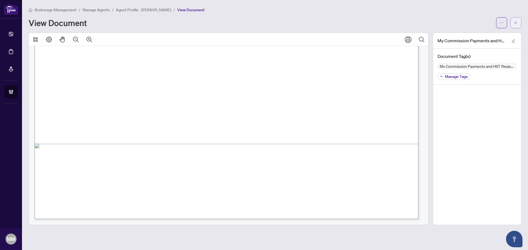
click at [517, 22] on icon "arrow-left" at bounding box center [516, 23] width 4 height 4
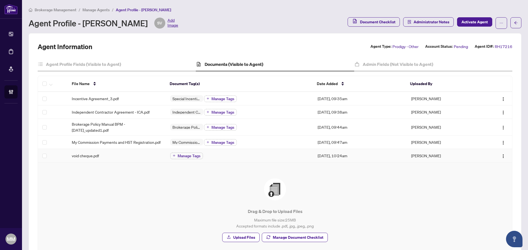
click at [134, 163] on td "void cheque.pdf" at bounding box center [116, 155] width 98 height 13
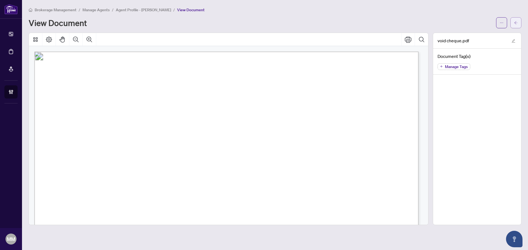
click at [519, 24] on button "button" at bounding box center [515, 22] width 11 height 11
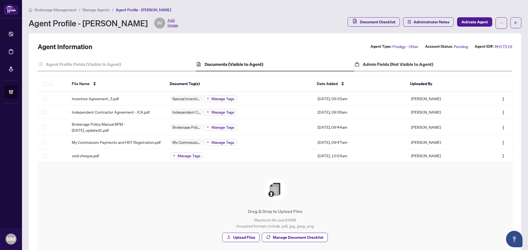
click at [363, 60] on div "Admin Fields (Not Visible to Agent)" at bounding box center [433, 65] width 158 height 14
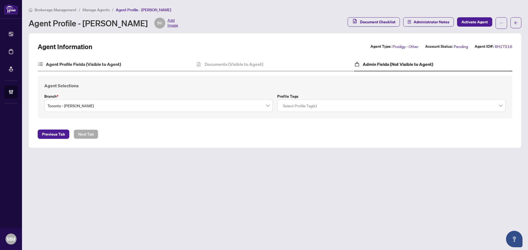
click at [125, 65] on div "Agent Profile Fields (Visible to Agent)" at bounding box center [117, 65] width 158 height 14
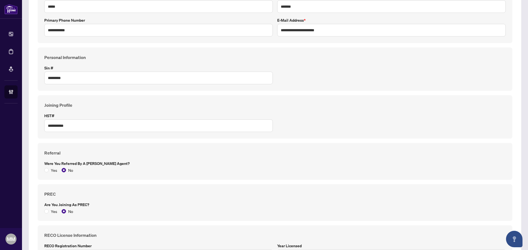
scroll to position [347, 0]
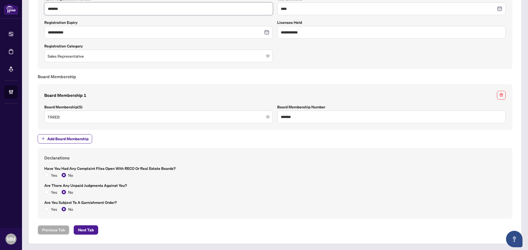
drag, startPoint x: 81, startPoint y: 11, endPoint x: -163, endPoint y: 13, distance: 243.9
click at [0, 13] on html "**********" at bounding box center [264, 125] width 528 height 250
drag, startPoint x: 302, startPoint y: 120, endPoint x: 91, endPoint y: 104, distance: 210.9
click at [85, 106] on div "Board Membership 1 Board Membership(s) TRREB Board Membership Number *******" at bounding box center [275, 107] width 466 height 32
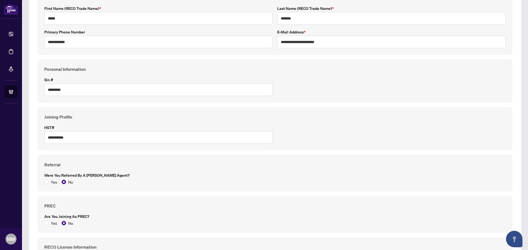
scroll to position [0, 0]
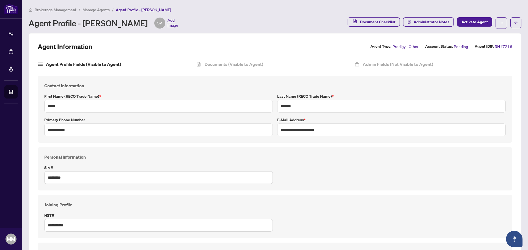
click at [90, 7] on li "Manage Agents" at bounding box center [95, 10] width 27 height 6
click at [90, 10] on span "Manage Agents" at bounding box center [95, 9] width 27 height 5
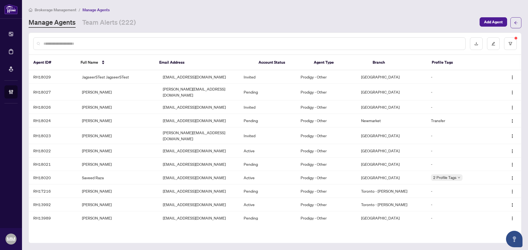
click at [201, 49] on div at bounding box center [249, 43] width 432 height 13
click at [204, 45] on input "text" at bounding box center [251, 44] width 417 height 6
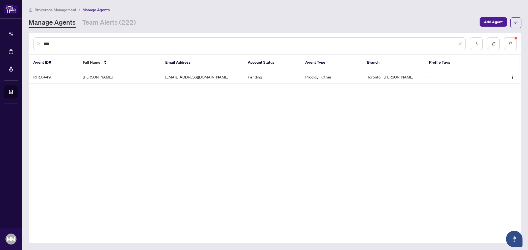
type input "****"
click at [143, 84] on div "Agent ID# Full Name Email Address Account Status Agent Type Branch Profile Tags…" at bounding box center [275, 71] width 492 height 33
click at [148, 79] on td "[PERSON_NAME]" at bounding box center [119, 76] width 82 height 13
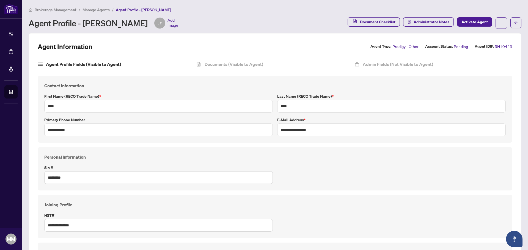
click at [264, 65] on div "Documents (Visible to Agent)" at bounding box center [275, 65] width 158 height 14
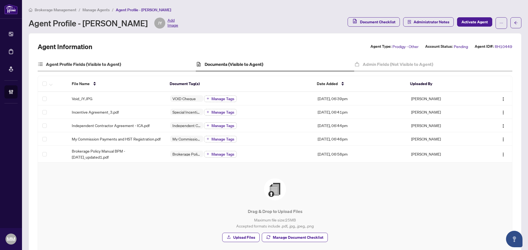
click at [133, 69] on div "Agent Profile Fields (Visible to Agent)" at bounding box center [117, 65] width 158 height 14
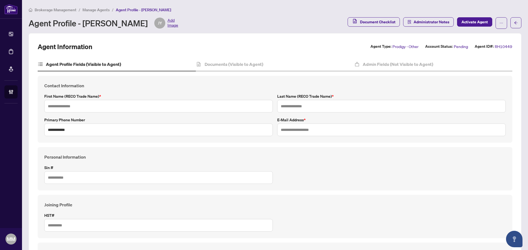
type input "****"
type input "**********"
type input "*********"
type input "**********"
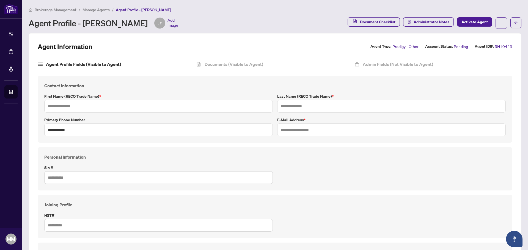
type input "**********"
type input "*******"
type input "*"
type input "*******"
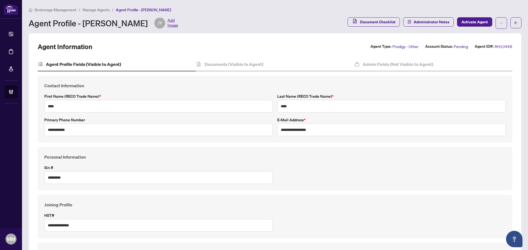
type input "****"
type input "**********"
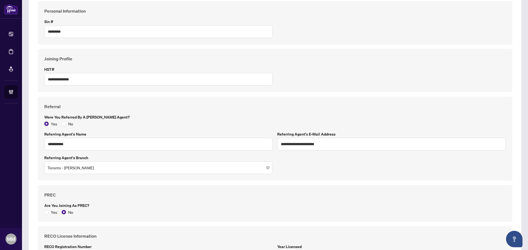
scroll to position [247, 0]
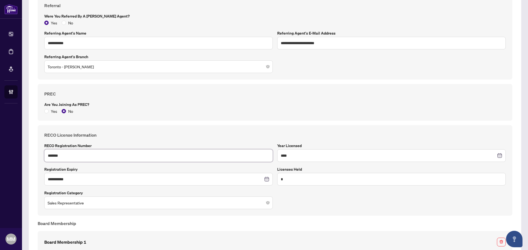
drag, startPoint x: 85, startPoint y: 155, endPoint x: -182, endPoint y: 138, distance: 267.2
click at [0, 138] on html "**********" at bounding box center [264, 125] width 528 height 250
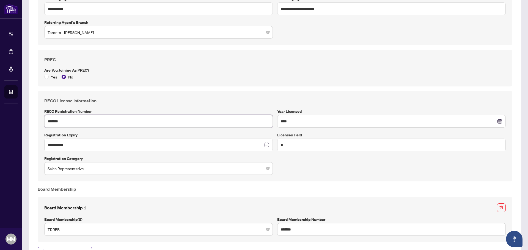
scroll to position [330, 0]
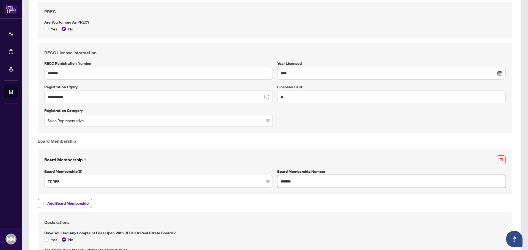
drag, startPoint x: 306, startPoint y: 176, endPoint x: 128, endPoint y: 173, distance: 178.5
click at [129, 175] on div "Board Membership 1 Board Membership(s) TRREB Board Membership Number *******" at bounding box center [275, 172] width 466 height 32
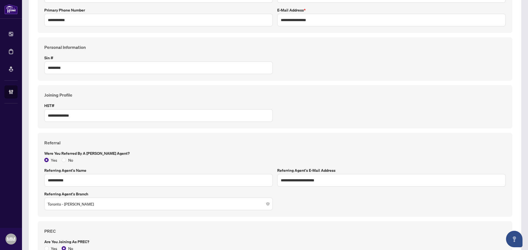
scroll to position [0, 0]
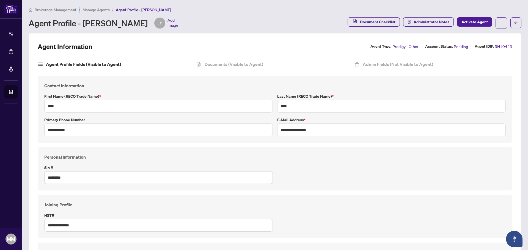
click at [79, 10] on li "/" at bounding box center [80, 10] width 2 height 6
click at [84, 9] on span "Manage Agents" at bounding box center [95, 9] width 27 height 5
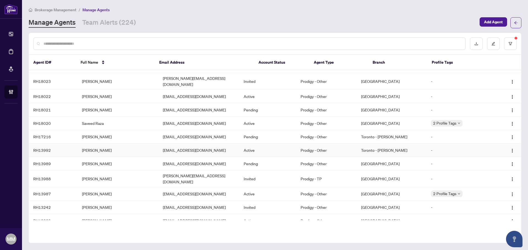
scroll to position [55, 0]
click at [188, 48] on div at bounding box center [249, 43] width 432 height 13
click at [194, 44] on input "text" at bounding box center [251, 44] width 417 height 6
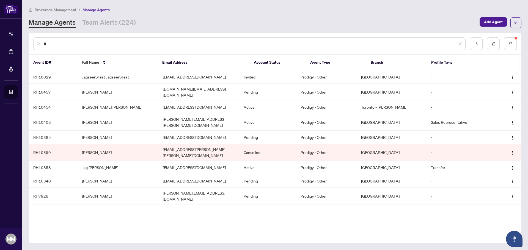
scroll to position [0, 0]
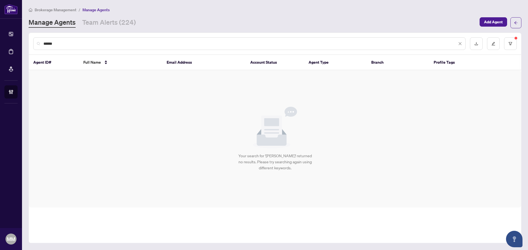
type input "******"
click at [521, 43] on div "******" at bounding box center [275, 43] width 492 height 21
click at [515, 44] on button "button" at bounding box center [510, 43] width 13 height 13
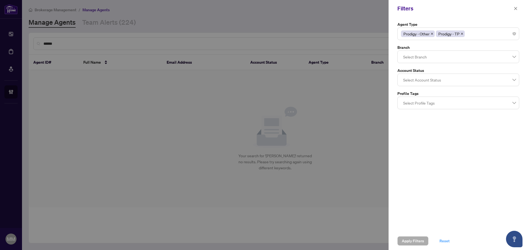
click at [449, 239] on button "Reset" at bounding box center [444, 241] width 19 height 9
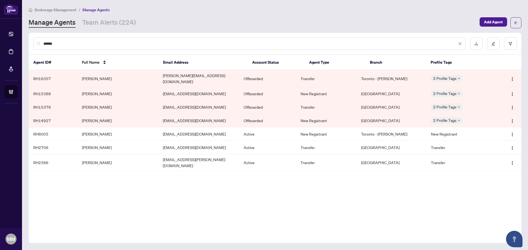
click at [179, 45] on input "******" at bounding box center [249, 44] width 413 height 6
click at [494, 24] on span "Add Agent" at bounding box center [493, 22] width 19 height 9
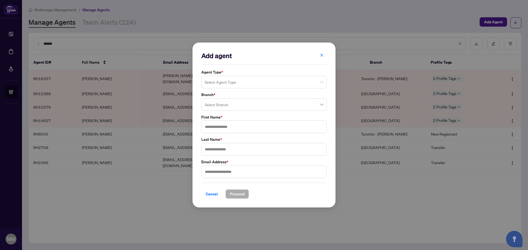
drag, startPoint x: 304, startPoint y: 76, endPoint x: 302, endPoint y: 82, distance: 5.9
click at [304, 78] on div "Select Agent Type" at bounding box center [263, 82] width 125 height 13
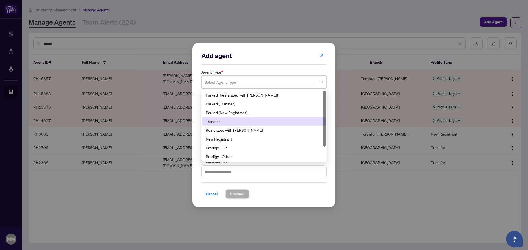
click at [270, 125] on div "Transfer" at bounding box center [263, 121] width 123 height 9
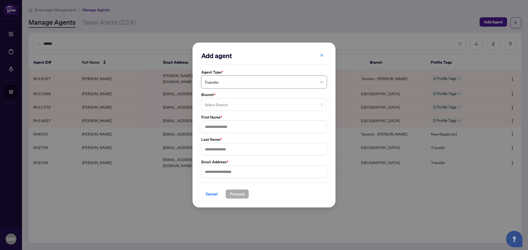
click at [277, 101] on input "search" at bounding box center [262, 106] width 114 height 12
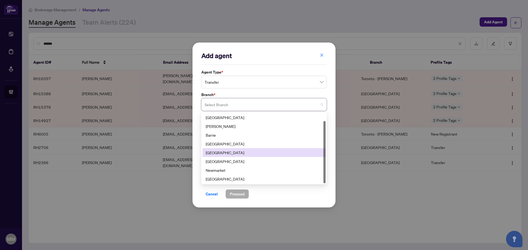
scroll to position [9, 0]
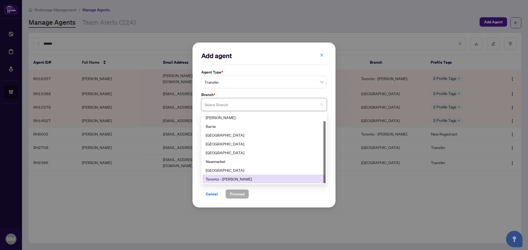
click at [261, 179] on div "Toronto - [PERSON_NAME]" at bounding box center [264, 179] width 117 height 6
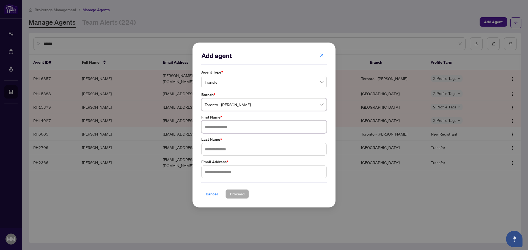
click at [266, 128] on input "text" at bounding box center [263, 127] width 125 height 13
type input "******"
type input "*****"
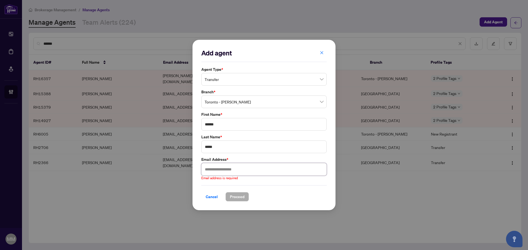
click at [222, 167] on input "text" at bounding box center [263, 169] width 125 height 13
paste input "**********"
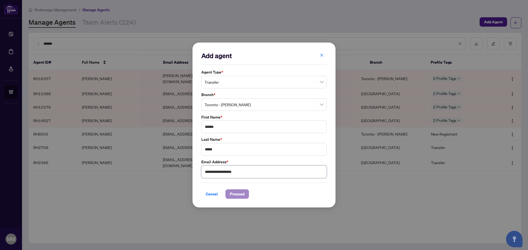
type input "**********"
click at [246, 195] on button "Proceed" at bounding box center [236, 194] width 23 height 9
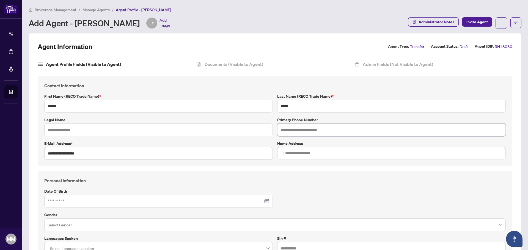
click at [342, 129] on input "text" at bounding box center [391, 130] width 228 height 13
paste input "**********"
type input "**********"
click at [281, 60] on div "Documents (Visible to Agent)" at bounding box center [275, 65] width 158 height 14
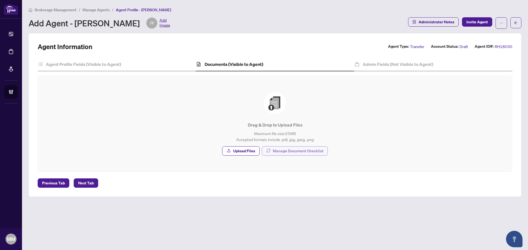
click at [323, 151] on span "Manage Document Checklist" at bounding box center [298, 151] width 51 height 9
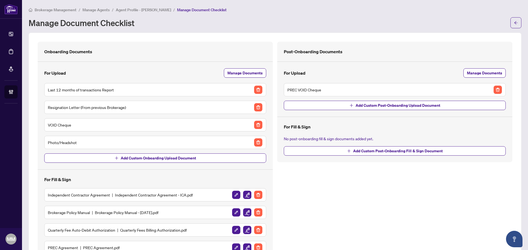
click at [493, 93] on img "button" at bounding box center [497, 90] width 8 height 8
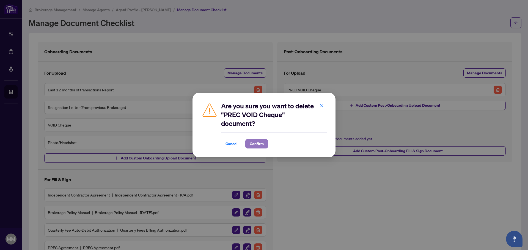
click at [261, 142] on span "Confirm" at bounding box center [257, 144] width 14 height 9
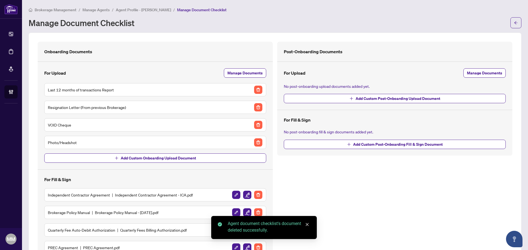
click at [244, 67] on div "Onboarding Documents For Upload Manage Documents Last 12 months of transactions…" at bounding box center [155, 175] width 222 height 255
click at [245, 69] on span "Manage Documents" at bounding box center [244, 73] width 35 height 9
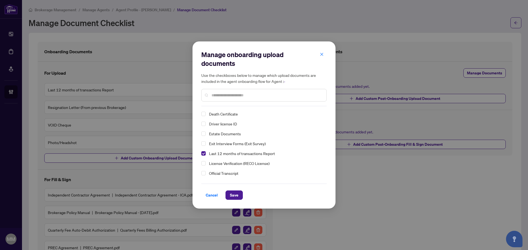
click at [217, 122] on span "Driver license ID" at bounding box center [223, 124] width 28 height 5
click at [238, 198] on button "Save" at bounding box center [233, 195] width 17 height 9
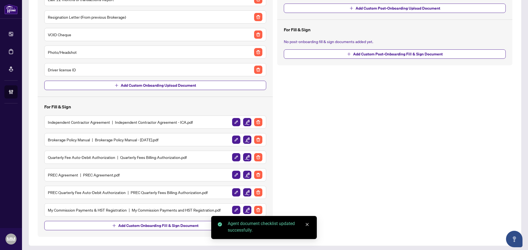
scroll to position [93, 0]
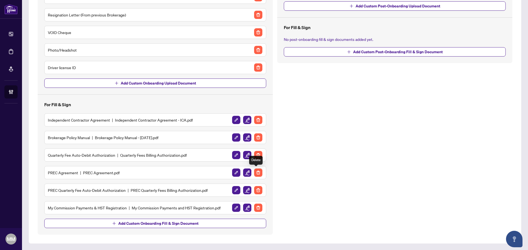
click at [254, 172] on img "button" at bounding box center [258, 173] width 8 height 8
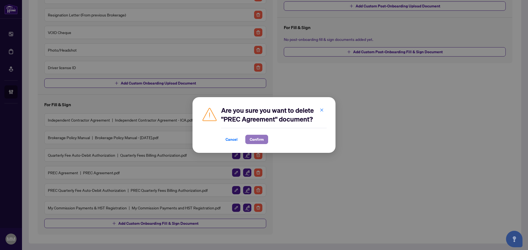
click at [263, 142] on span "Confirm" at bounding box center [257, 139] width 14 height 9
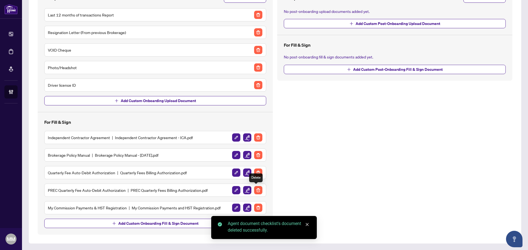
click at [258, 190] on img "button" at bounding box center [258, 190] width 8 height 8
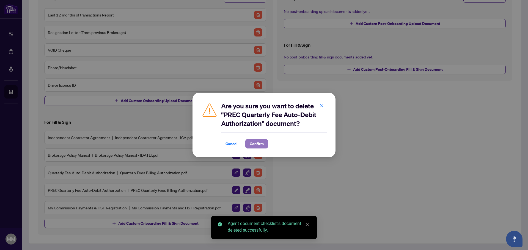
click at [260, 145] on span "Confirm" at bounding box center [257, 144] width 14 height 9
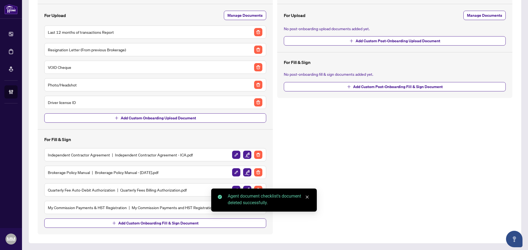
scroll to position [57, 0]
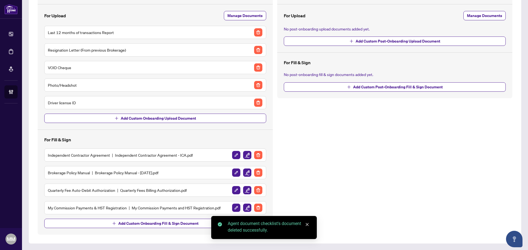
click at [246, 156] on img "button" at bounding box center [247, 155] width 8 height 8
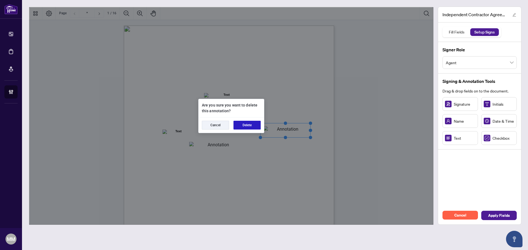
click at [252, 126] on button "Delete" at bounding box center [246, 125] width 27 height 9
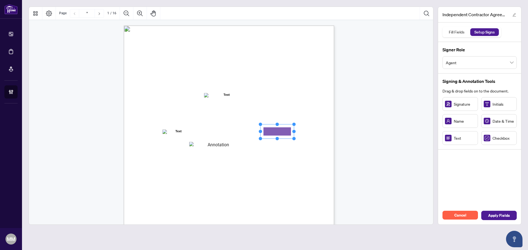
drag, startPoint x: 459, startPoint y: 136, endPoint x: 277, endPoint y: 132, distance: 181.5
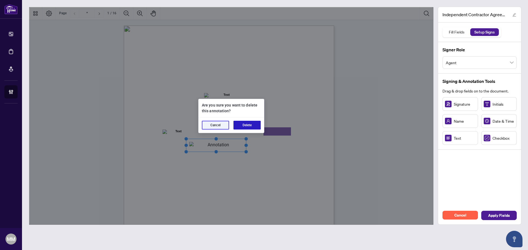
click at [247, 123] on button "Delete" at bounding box center [246, 125] width 27 height 9
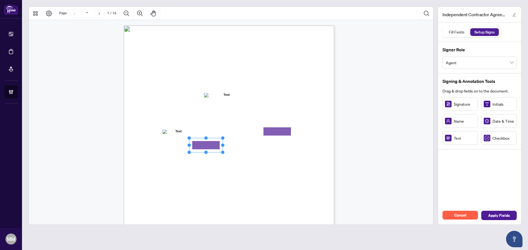
drag, startPoint x: 207, startPoint y: 146, endPoint x: 210, endPoint y: 145, distance: 3.0
drag, startPoint x: 222, startPoint y: 144, endPoint x: 238, endPoint y: 144, distance: 16.2
click at [238, 144] on icon "Resize, Top Resize, Top, Right Resize, Right Resize, Bottom, Right Resize, Bott…" at bounding box center [213, 145] width 52 height 18
click at [470, 35] on div "Fill Fields Setup Signs" at bounding box center [472, 32] width 54 height 8
click at [460, 32] on div "Fill Fields" at bounding box center [457, 32] width 22 height 8
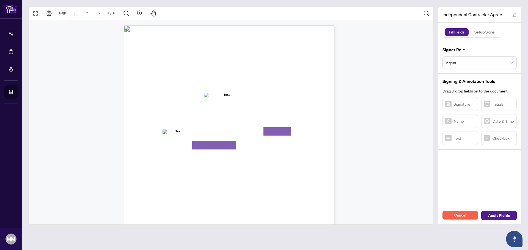
click at [218, 144] on textarea "01K375CV0ZNHBDY0W035XQZJ91" at bounding box center [214, 145] width 44 height 8
type textarea "*"
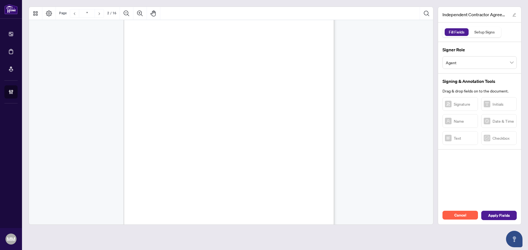
scroll to position [318, 0]
type input "*"
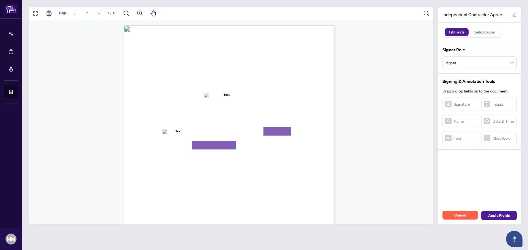
click at [218, 144] on textarea "01K375CV0ZNHBDY0W035XQZJ91" at bounding box center [214, 145] width 44 height 8
type textarea "**********"
click at [334, 156] on div "INDEPENDENT CONTRACTOR AGREEMENT THIS AGREEMENT is made as of (the “Effective D…" at bounding box center [255, 196] width 263 height 340
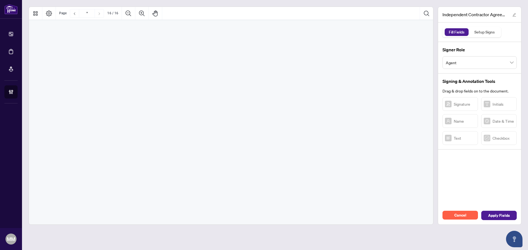
type input "**"
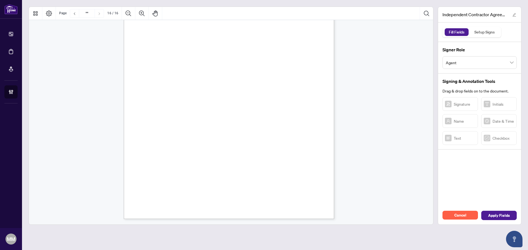
scroll to position [4154, 0]
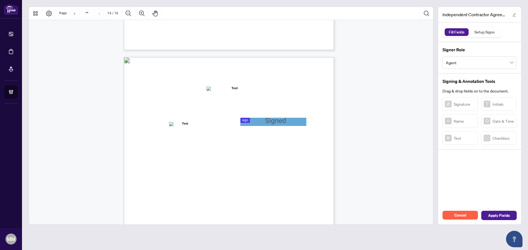
click at [277, 116] on div "IN WITNESS WHEREOF, the parties hereto, having read and understood the entire A…" at bounding box center [255, 227] width 263 height 340
click at [158, 126] on span "Name:" at bounding box center [153, 126] width 9 height 5
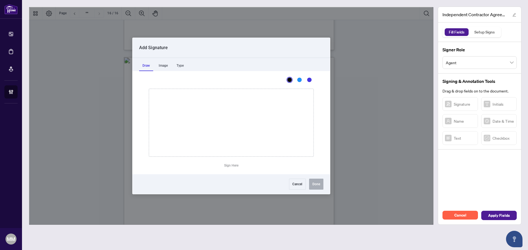
click at [268, 123] on div at bounding box center [231, 116] width 405 height 219
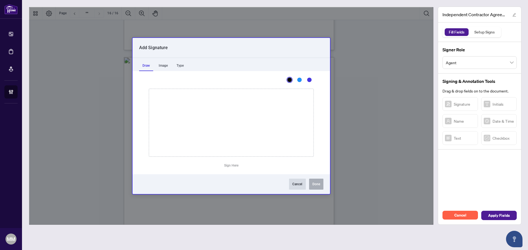
click at [299, 181] on button "Cancel" at bounding box center [297, 184] width 17 height 11
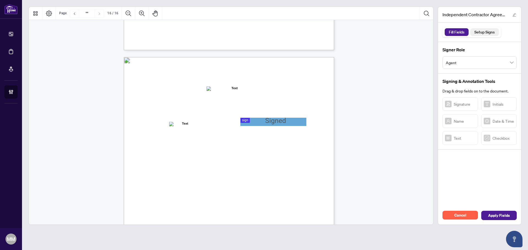
drag, startPoint x: 494, startPoint y: 23, endPoint x: 493, endPoint y: 32, distance: 9.7
click at [493, 29] on div "Fill Fields Setup Signs" at bounding box center [479, 33] width 83 height 20
click at [493, 32] on div "Setup Signs" at bounding box center [484, 32] width 26 height 8
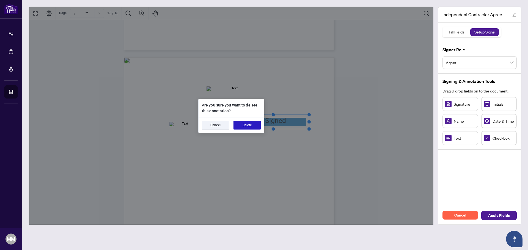
drag, startPoint x: 251, startPoint y: 125, endPoint x: 389, endPoint y: 122, distance: 138.3
click at [251, 125] on button "Delete" at bounding box center [246, 125] width 27 height 9
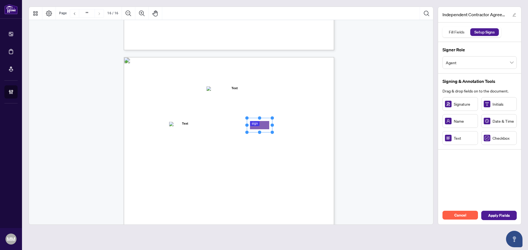
drag, startPoint x: 443, startPoint y: 108, endPoint x: 267, endPoint y: 125, distance: 177.3
drag, startPoint x: 268, startPoint y: 125, endPoint x: 266, endPoint y: 122, distance: 3.7
click at [266, 122] on rect "Page 16" at bounding box center [257, 122] width 25 height 14
click at [272, 122] on div "IN WITNESS WHEREOF, the parties hereto, having read and understood the entire A…" at bounding box center [255, 227] width 263 height 340
drag, startPoint x: 271, startPoint y: 123, endPoint x: 305, endPoint y: 119, distance: 34.0
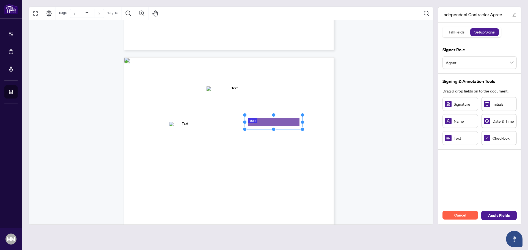
click at [305, 119] on div "IN WITNESS WHEREOF, the parties hereto, having read and understood the entire A…" at bounding box center [229, 193] width 210 height 272
click at [495, 212] on span "Apply Fields" at bounding box center [499, 215] width 22 height 9
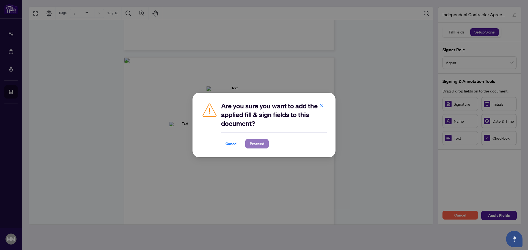
click at [266, 145] on button "Proceed" at bounding box center [256, 143] width 23 height 9
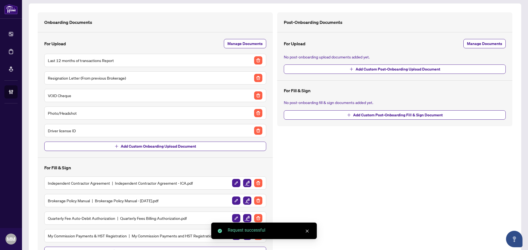
scroll to position [57, 0]
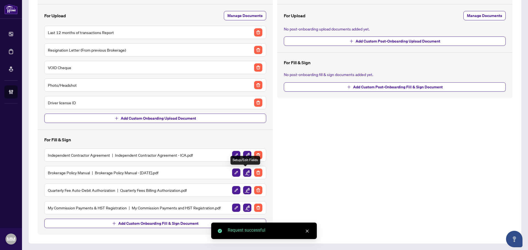
click at [243, 170] on img "button" at bounding box center [247, 173] width 8 height 8
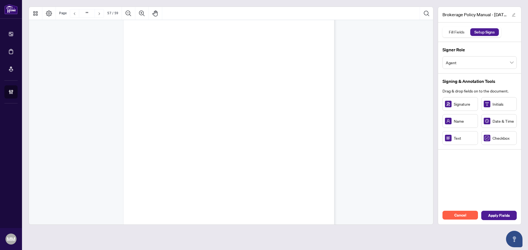
type input "**"
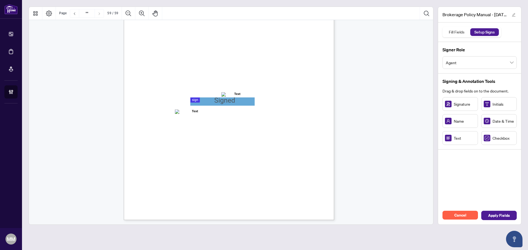
scroll to position [16263, 0]
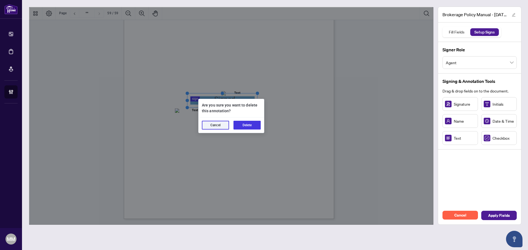
click at [251, 124] on button "Delete" at bounding box center [246, 125] width 27 height 9
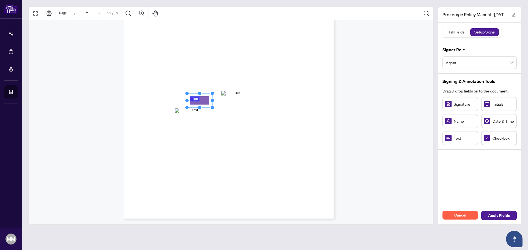
drag, startPoint x: 459, startPoint y: 104, endPoint x: 200, endPoint y: 101, distance: 259.8
drag, startPoint x: 214, startPoint y: 101, endPoint x: 259, endPoint y: 100, distance: 45.4
click at [214, 100] on circle "Resize, Right" at bounding box center [213, 101] width 4 height 4
click at [507, 219] on span "Apply Fields" at bounding box center [499, 215] width 22 height 9
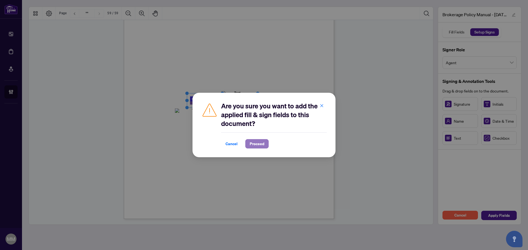
click at [259, 148] on button "Proceed" at bounding box center [256, 143] width 23 height 9
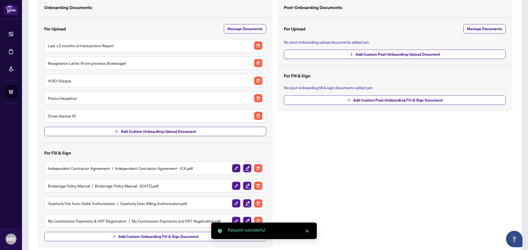
scroll to position [57, 0]
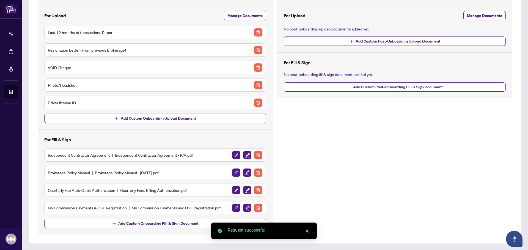
click at [243, 190] on img "button" at bounding box center [247, 190] width 8 height 8
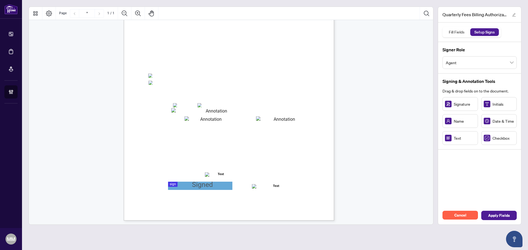
scroll to position [78, 0]
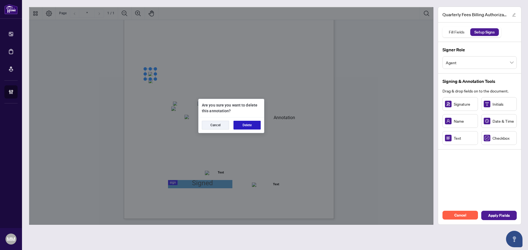
click at [242, 126] on button "Delete" at bounding box center [246, 125] width 27 height 9
click at [241, 125] on button "Delete" at bounding box center [246, 125] width 27 height 9
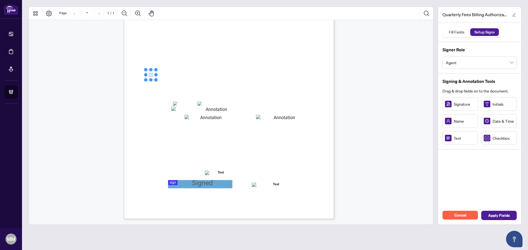
drag, startPoint x: 496, startPoint y: 143, endPoint x: 150, endPoint y: 75, distance: 352.7
drag, startPoint x: 493, startPoint y: 137, endPoint x: 151, endPoint y: 81, distance: 346.3
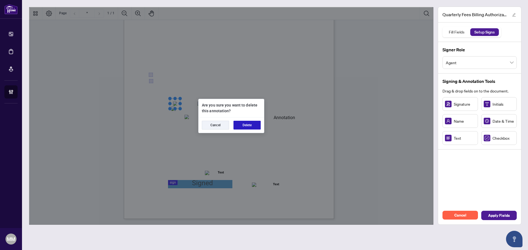
click at [256, 128] on button "Delete" at bounding box center [246, 125] width 27 height 9
click at [252, 123] on button "Delete" at bounding box center [246, 125] width 27 height 9
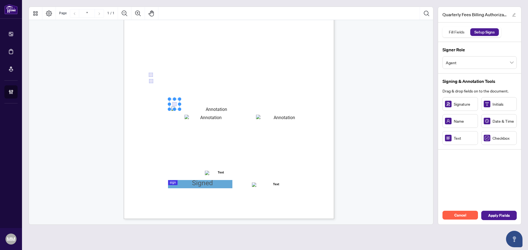
drag, startPoint x: 492, startPoint y: 139, endPoint x: 175, endPoint y: 103, distance: 319.3
drag, startPoint x: 497, startPoint y: 139, endPoint x: 199, endPoint y: 105, distance: 300.0
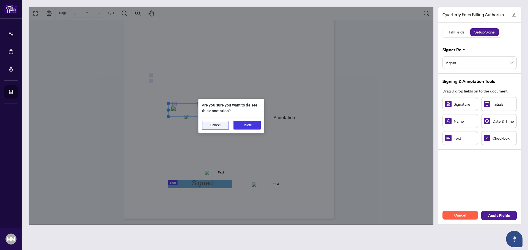
click at [243, 121] on div "Cancel Delete" at bounding box center [230, 125] width 65 height 15
click at [241, 124] on button "Delete" at bounding box center [246, 125] width 27 height 9
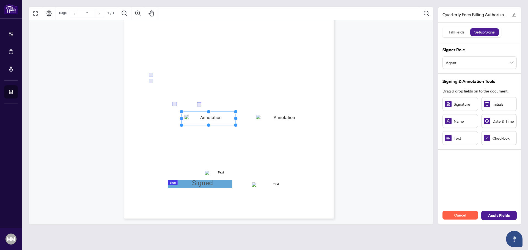
click at [253, 129] on button "Delete" at bounding box center [246, 125] width 26 height 8
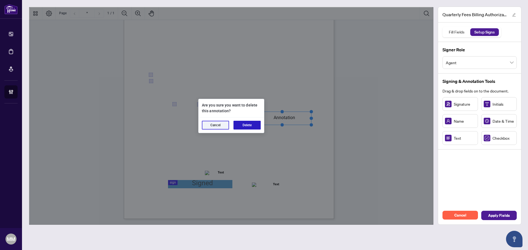
click at [254, 122] on button "Delete" at bounding box center [246, 125] width 27 height 9
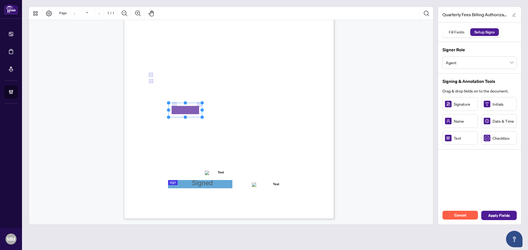
drag, startPoint x: 446, startPoint y: 142, endPoint x: 186, endPoint y: 111, distance: 262.0
click at [203, 109] on div "Right at Home Realty, Brokerage Quarterly Fees Billing Authorization Quarterly …" at bounding box center [255, 117] width 263 height 340
drag, startPoint x: 203, startPoint y: 110, endPoint x: 285, endPoint y: 107, distance: 81.4
click at [285, 107] on div "Right at Home Realty, Brokerage Quarterly Fees Billing Authorization Quarterly …" at bounding box center [229, 83] width 210 height 272
drag, startPoint x: 220, startPoint y: 127, endPoint x: 233, endPoint y: 127, distance: 12.9
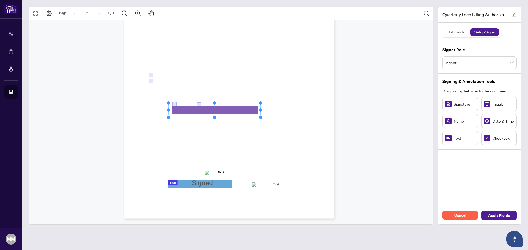
click at [213, 124] on div "Right at Home Realty, Brokerage Quarterly Fees Billing Authorization Quarterly …" at bounding box center [255, 117] width 263 height 340
drag, startPoint x: 253, startPoint y: 122, endPoint x: 271, endPoint y: 118, distance: 17.8
drag, startPoint x: 461, startPoint y: 137, endPoint x: 199, endPoint y: 118, distance: 262.1
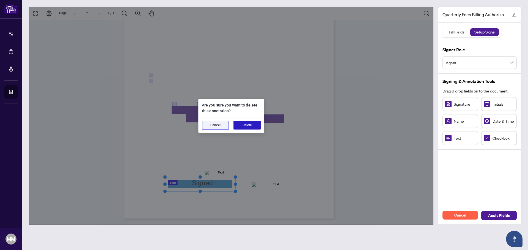
click at [250, 121] on button "Delete" at bounding box center [246, 125] width 27 height 9
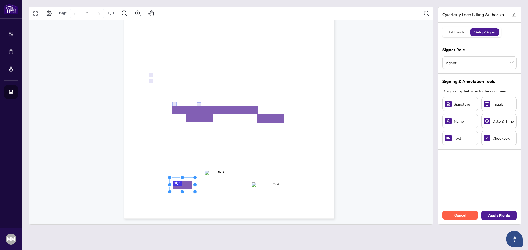
click at [193, 183] on rect "Page 1" at bounding box center [182, 185] width 25 height 14
drag, startPoint x: 195, startPoint y: 184, endPoint x: 224, endPoint y: 180, distance: 29.7
click at [224, 180] on icon "Resize, Top Resize, Top, Right Resize, Right Resize, Bottom, Right Resize, Bott…" at bounding box center [197, 185] width 59 height 18
click at [292, 134] on div "Right at Home Realty, Brokerage Quarterly Fees Billing Authorization Quarterly …" at bounding box center [255, 117] width 263 height 340
click at [505, 213] on span "Apply Fields" at bounding box center [499, 215] width 22 height 9
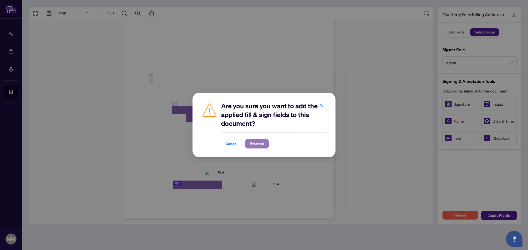
click at [264, 144] on button "Proceed" at bounding box center [256, 143] width 23 height 9
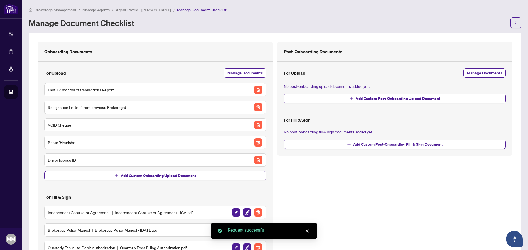
scroll to position [57, 0]
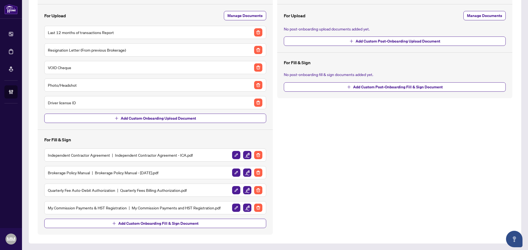
click at [246, 208] on img "button" at bounding box center [247, 208] width 8 height 8
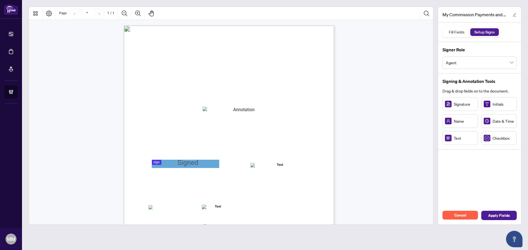
drag, startPoint x: 389, startPoint y: 115, endPoint x: 374, endPoint y: 104, distance: 18.4
click at [374, 104] on div "MY COMMISSION PAYMENTS AND HST REGISTRATION For Right at Home Realty to pay out…" at bounding box center [231, 159] width 404 height 278
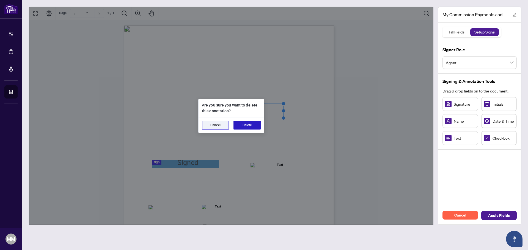
click at [258, 123] on button "Delete" at bounding box center [246, 125] width 27 height 9
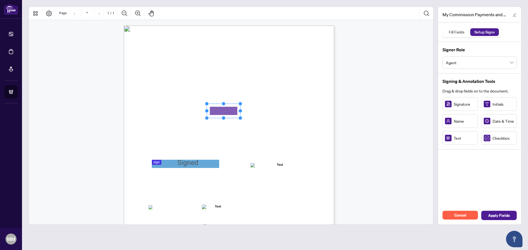
drag, startPoint x: 452, startPoint y: 138, endPoint x: 223, endPoint y: 111, distance: 230.0
click at [197, 113] on span "My HST Registration Number is:" at bounding box center [173, 113] width 48 height 5
click at [242, 110] on div "MY COMMISSION PAYMENTS AND HST REGISTRATION For Right at Home Realty to pay out…" at bounding box center [255, 196] width 263 height 340
drag, startPoint x: 240, startPoint y: 111, endPoint x: 294, endPoint y: 104, distance: 54.9
click at [242, 104] on icon "Resize, Top Resize, Top, Right Resize, Right Resize, Bottom, Right Resize, Bott…" at bounding box center [223, 111] width 37 height 18
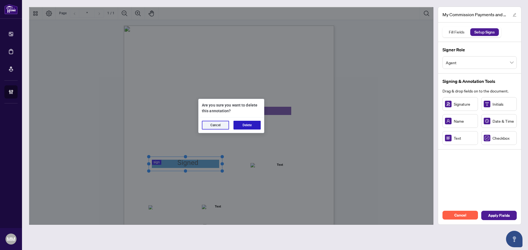
click at [250, 122] on button "Delete" at bounding box center [246, 125] width 27 height 9
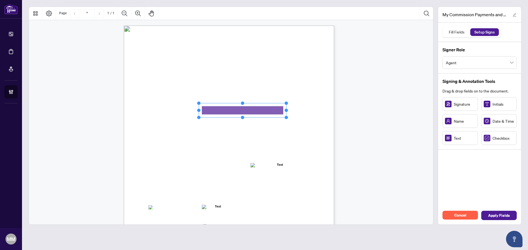
drag, startPoint x: 270, startPoint y: 112, endPoint x: 262, endPoint y: 112, distance: 8.0
drag, startPoint x: 457, startPoint y: 104, endPoint x: 165, endPoint y: 164, distance: 298.5
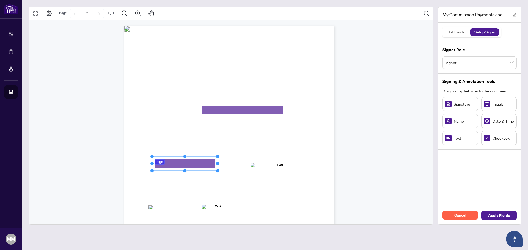
drag, startPoint x: 179, startPoint y: 164, endPoint x: 220, endPoint y: 164, distance: 40.7
click at [220, 164] on circle "Resize, Right" at bounding box center [218, 164] width 4 height 4
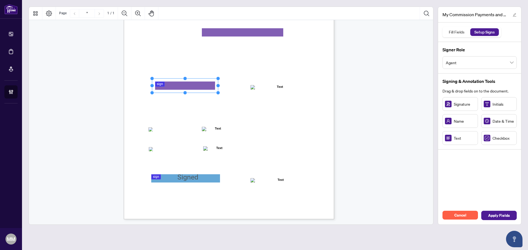
scroll to position [78, 0]
click at [148, 129] on div "MY COMMISSION PAYMENTS AND HST REGISTRATION For Right at Home Realty to pay out…" at bounding box center [255, 117] width 263 height 340
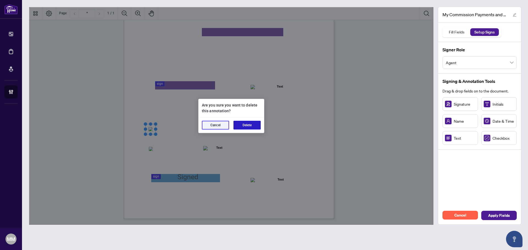
drag, startPoint x: 250, startPoint y: 128, endPoint x: 245, endPoint y: 129, distance: 5.5
click at [250, 128] on button "Delete" at bounding box center [246, 125] width 27 height 9
click at [242, 127] on button "Delete" at bounding box center [246, 125] width 27 height 9
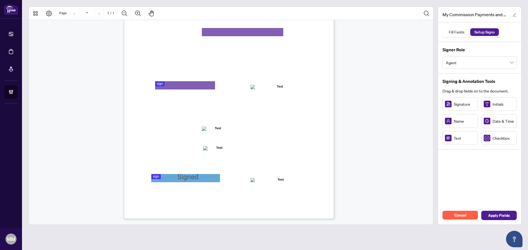
click at [181, 183] on div "MY COMMISSION PAYMENTS AND HST REGISTRATION For Right at Home Realty to pay out…" at bounding box center [255, 117] width 263 height 340
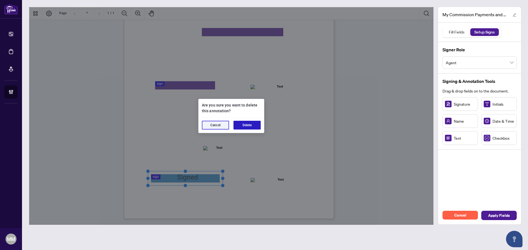
click at [251, 125] on button "Delete" at bounding box center [246, 125] width 27 height 9
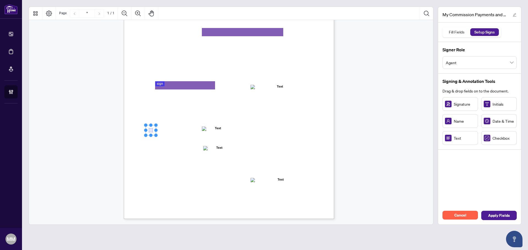
drag, startPoint x: 492, startPoint y: 142, endPoint x: 151, endPoint y: 129, distance: 341.7
drag, startPoint x: 499, startPoint y: 136, endPoint x: 151, endPoint y: 150, distance: 347.8
drag, startPoint x: 453, startPoint y: 103, endPoint x: 175, endPoint y: 177, distance: 287.5
click at [180, 180] on rect "Page 1" at bounding box center [174, 179] width 25 height 14
drag, startPoint x: 188, startPoint y: 180, endPoint x: 223, endPoint y: 178, distance: 35.5
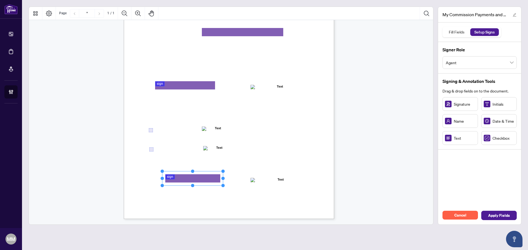
click at [223, 178] on circle "Resize, Right" at bounding box center [223, 179] width 4 height 4
click at [503, 214] on span "Apply Fields" at bounding box center [499, 215] width 22 height 9
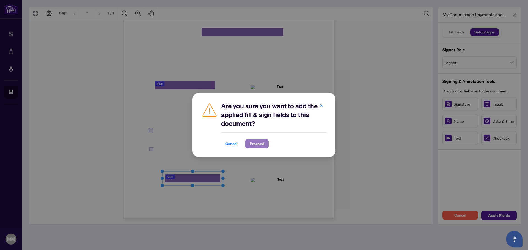
click at [257, 146] on span "Proceed" at bounding box center [257, 144] width 15 height 9
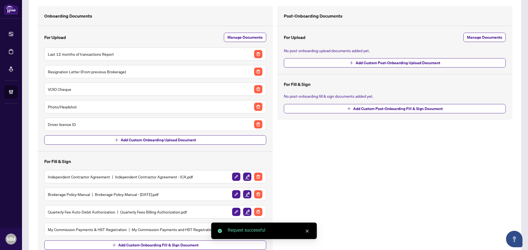
scroll to position [57, 0]
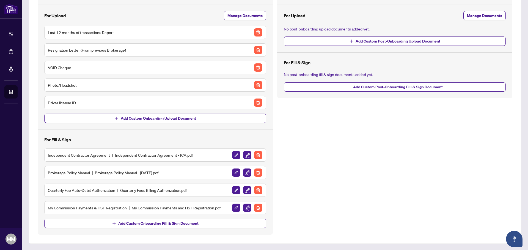
click at [225, 229] on div "Onboarding Documents For Upload Manage Documents Last 12 months of transactions…" at bounding box center [155, 109] width 235 height 251
click at [226, 226] on button "Add Custom Onboarding Fill & Sign Document" at bounding box center [155, 223] width 222 height 9
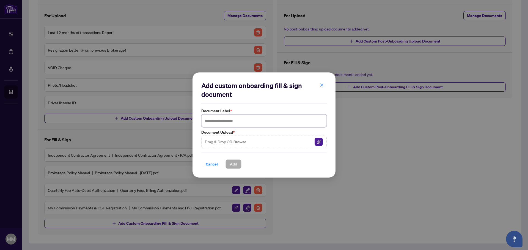
click at [303, 119] on input "text" at bounding box center [263, 121] width 125 height 13
type input "**********"
click at [320, 142] on img "button" at bounding box center [319, 142] width 8 height 8
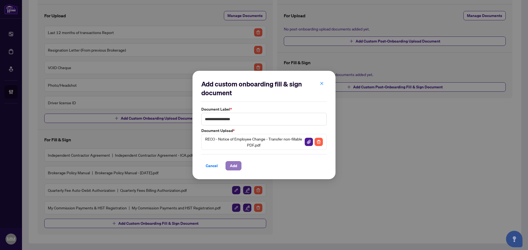
click at [228, 165] on button "Add" at bounding box center [233, 165] width 16 height 9
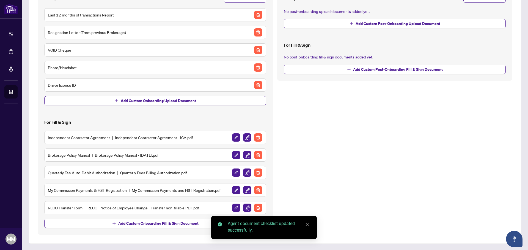
click at [244, 208] on img "button" at bounding box center [247, 208] width 8 height 8
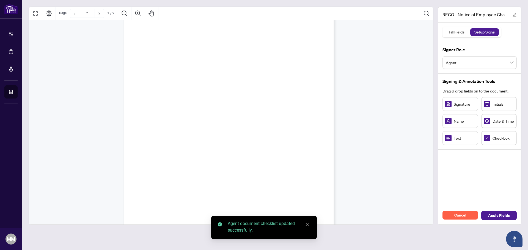
scroll to position [27, 0]
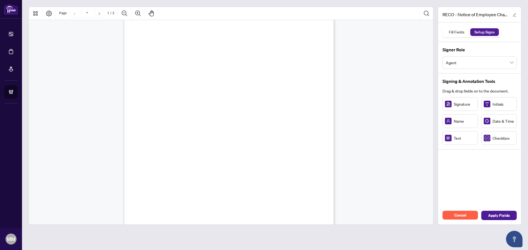
drag, startPoint x: 222, startPoint y: 108, endPoint x: 220, endPoint y: 102, distance: 5.9
drag, startPoint x: 244, startPoint y: 118, endPoint x: 206, endPoint y: 94, distance: 45.8
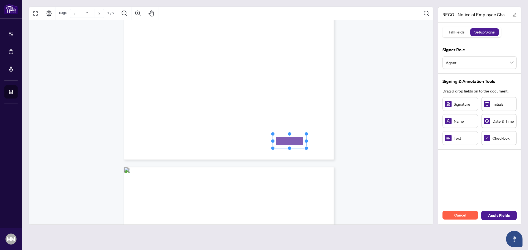
drag, startPoint x: 464, startPoint y: 140, endPoint x: 289, endPoint y: 141, distance: 174.3
drag, startPoint x: 307, startPoint y: 140, endPoint x: 322, endPoint y: 140, distance: 15.1
click at [322, 140] on circle "Resize, Right" at bounding box center [322, 142] width 4 height 4
drag, startPoint x: 159, startPoint y: 103, endPoint x: 152, endPoint y: 109, distance: 8.9
drag, startPoint x: 170, startPoint y: 108, endPoint x: 220, endPoint y: 103, distance: 51.0
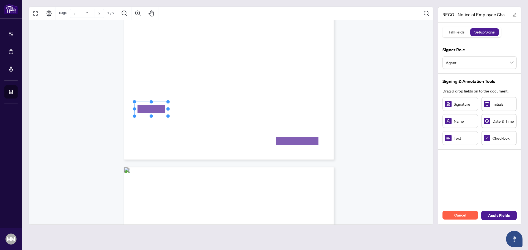
click at [220, 103] on div "Form EXFR Page 1 of 2 Real Estate Council of Ontario [STREET_ADDRESS][PERSON_NA…" at bounding box center [255, 58] width 263 height 340
drag, startPoint x: 169, startPoint y: 109, endPoint x: 238, endPoint y: 109, distance: 69.6
click at [238, 109] on div "Form EXFR Page 1 of 2 Real Estate Council of Ontario [STREET_ADDRESS][PERSON_NA…" at bounding box center [229, 24] width 210 height 272
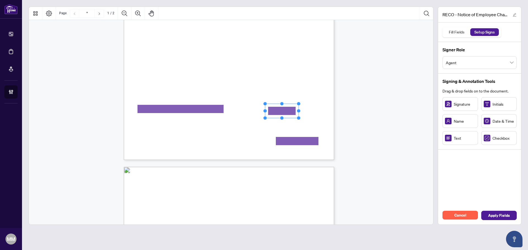
drag, startPoint x: 451, startPoint y: 139, endPoint x: 282, endPoint y: 111, distance: 171.1
drag, startPoint x: 297, startPoint y: 112, endPoint x: 309, endPoint y: 110, distance: 12.2
click at [309, 110] on circle "Resize, Right" at bounding box center [309, 111] width 4 height 4
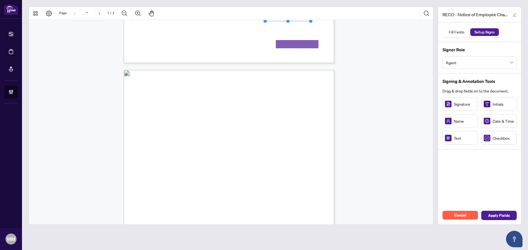
type input "*"
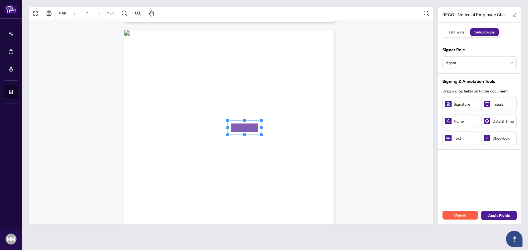
drag, startPoint x: 469, startPoint y: 137, endPoint x: 244, endPoint y: 128, distance: 224.5
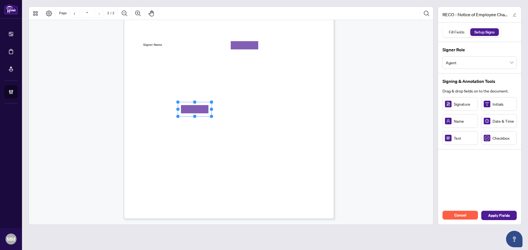
drag, startPoint x: 198, startPoint y: 112, endPoint x: 190, endPoint y: 106, distance: 9.6
drag, startPoint x: 209, startPoint y: 109, endPoint x: 263, endPoint y: 106, distance: 54.5
click at [263, 106] on div "CREDIT CARD PAYMENT PLEASE NOTE THAT INCOMPLETE CREDIT CARD PAYMENT FORMS CANNO…" at bounding box center [229, 83] width 210 height 272
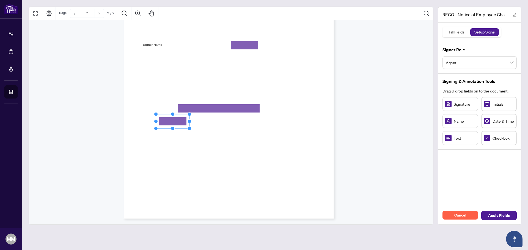
drag, startPoint x: 181, startPoint y: 128, endPoint x: 180, endPoint y: 123, distance: 5.4
drag, startPoint x: 189, startPoint y: 122, endPoint x: 286, endPoint y: 121, distance: 96.8
click at [284, 122] on div "CREDIT CARD PAYMENT PLEASE NOTE THAT INCOMPLETE CREDIT CARD PAYMENT FORMS CANNO…" at bounding box center [229, 83] width 210 height 272
drag, startPoint x: 449, startPoint y: 138, endPoint x: 174, endPoint y: 133, distance: 274.7
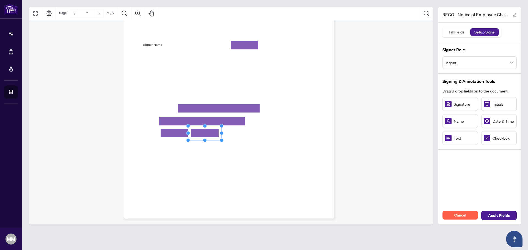
drag, startPoint x: 459, startPoint y: 141, endPoint x: 204, endPoint y: 133, distance: 255.2
drag, startPoint x: 153, startPoint y: 147, endPoint x: 158, endPoint y: 146, distance: 5.1
drag, startPoint x: 466, startPoint y: 105, endPoint x: 173, endPoint y: 159, distance: 297.6
click at [183, 158] on rect "Page 2" at bounding box center [172, 158] width 25 height 14
drag, startPoint x: 186, startPoint y: 158, endPoint x: 204, endPoint y: 157, distance: 18.2
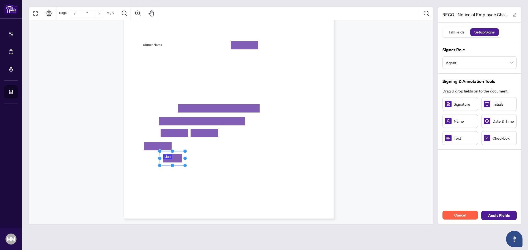
click at [204, 157] on div "CREDIT CARD PAYMENT PLEASE NOTE THAT INCOMPLETE CREDIT CARD PAYMENT FORMS CANNO…" at bounding box center [229, 83] width 210 height 272
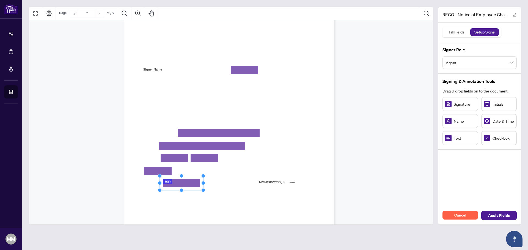
scroll to position [220, 0]
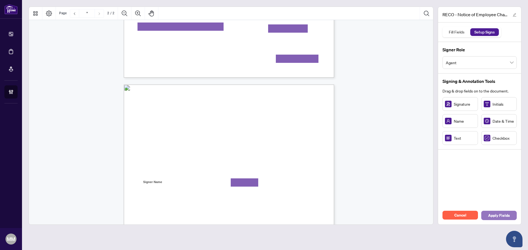
click at [498, 215] on span "Apply Fields" at bounding box center [499, 215] width 22 height 9
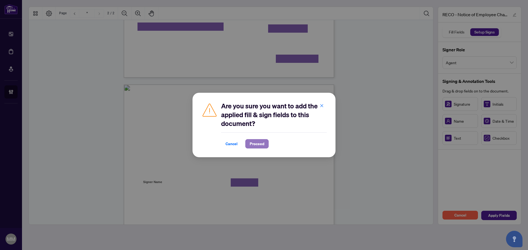
click at [261, 145] on span "Proceed" at bounding box center [257, 144] width 15 height 9
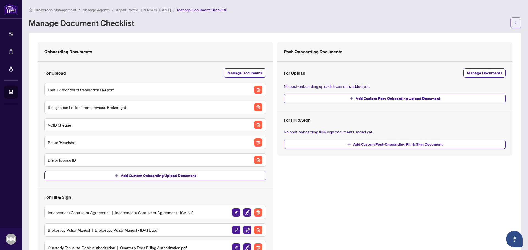
click at [514, 20] on span "button" at bounding box center [516, 22] width 4 height 9
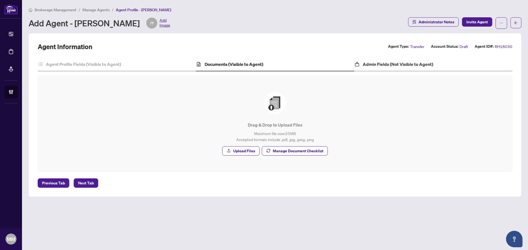
click at [401, 67] on div "Admin Fields (Not Visible to Agent)" at bounding box center [433, 65] width 158 height 14
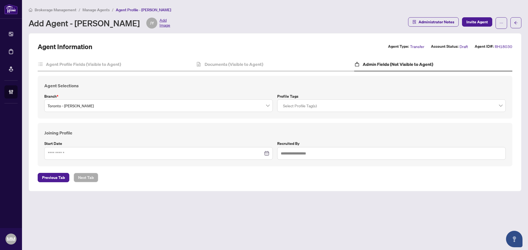
click at [401, 104] on div at bounding box center [391, 106] width 221 height 10
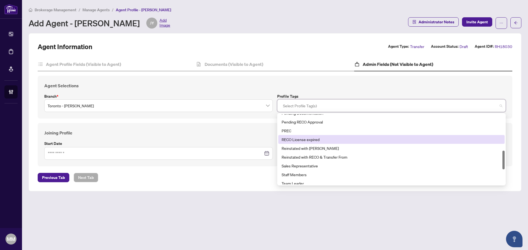
scroll to position [194, 0]
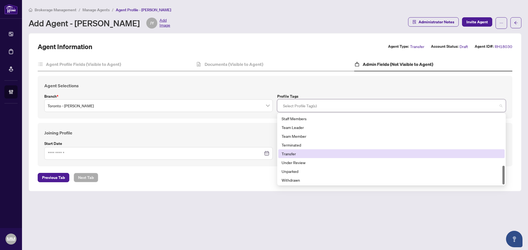
click at [307, 153] on div "Transfer" at bounding box center [392, 154] width 220 height 6
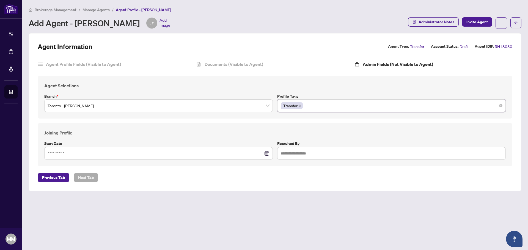
click at [349, 104] on div "Transfer" at bounding box center [391, 106] width 221 height 10
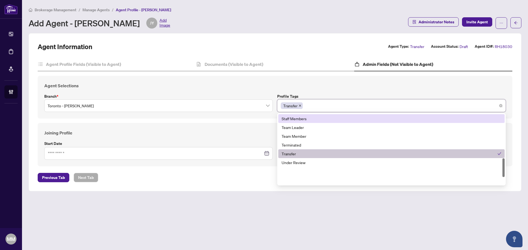
scroll to position [166, 0]
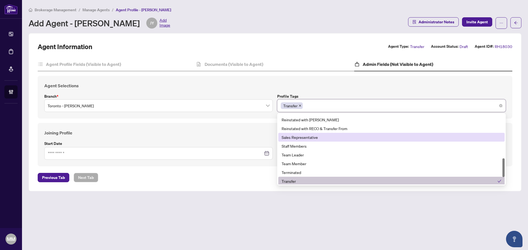
click at [324, 140] on div "Sales Representative" at bounding box center [392, 137] width 220 height 6
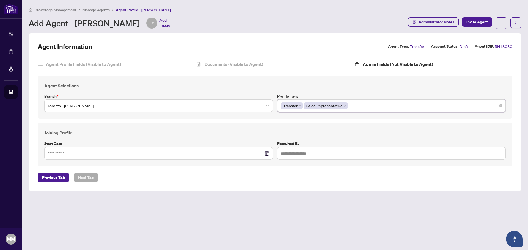
click at [369, 37] on div "Agent Information Agent Type: Transfer Account Status: Draft Agent ID#: RH18030…" at bounding box center [275, 112] width 493 height 158
click at [470, 23] on span "Invite Agent" at bounding box center [476, 22] width 21 height 9
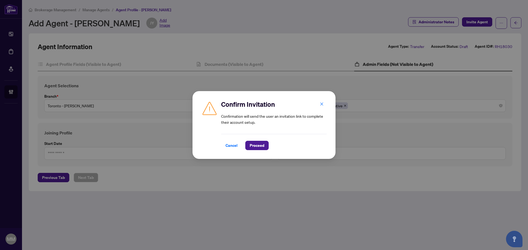
click at [267, 138] on div "Cancel Proceed" at bounding box center [274, 142] width 106 height 16
click at [263, 143] on span "Proceed" at bounding box center [257, 145] width 15 height 9
